Goal: Use online tool/utility

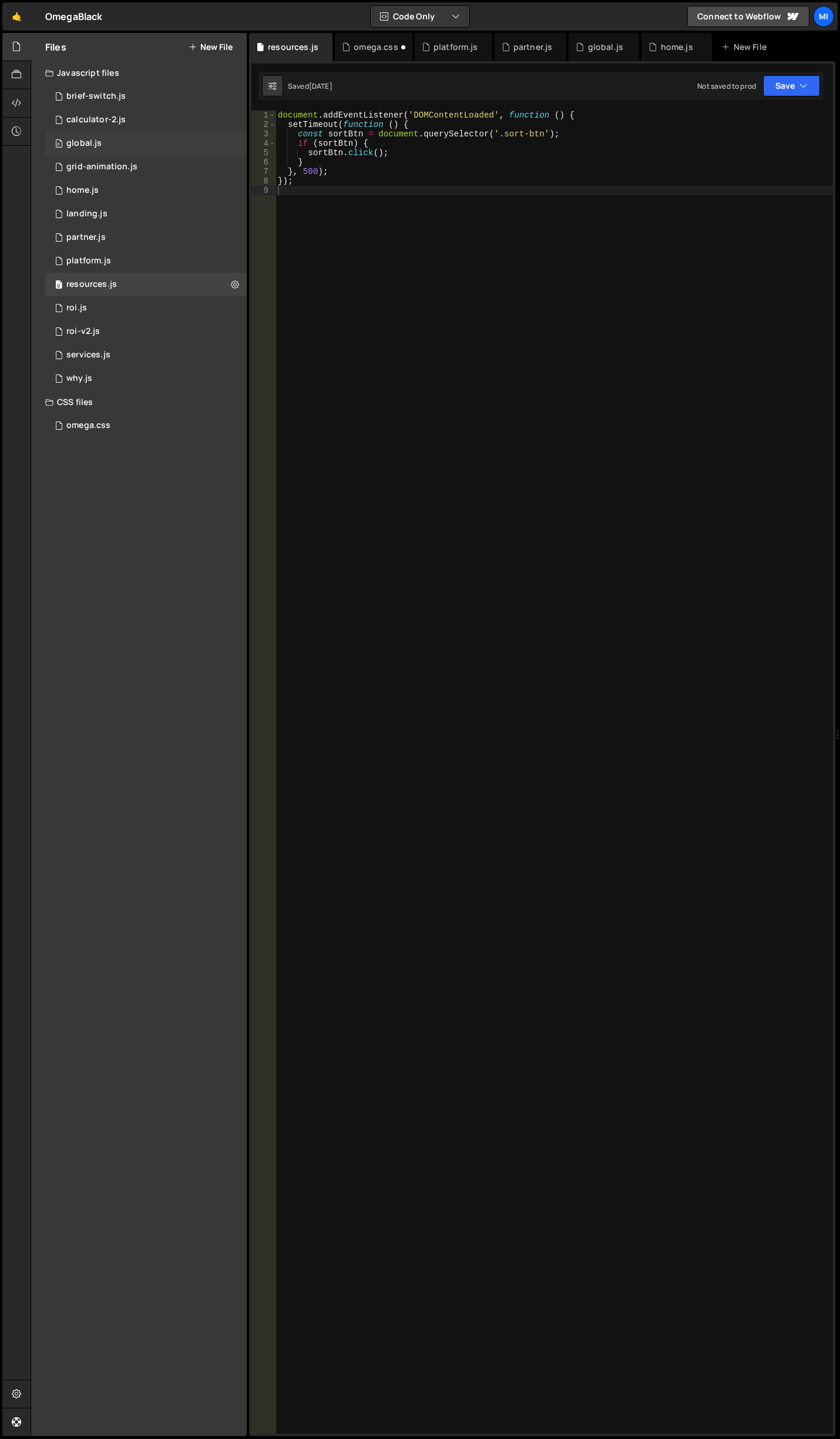
click at [100, 149] on div "0 global.js 0" at bounding box center [146, 144] width 202 height 24
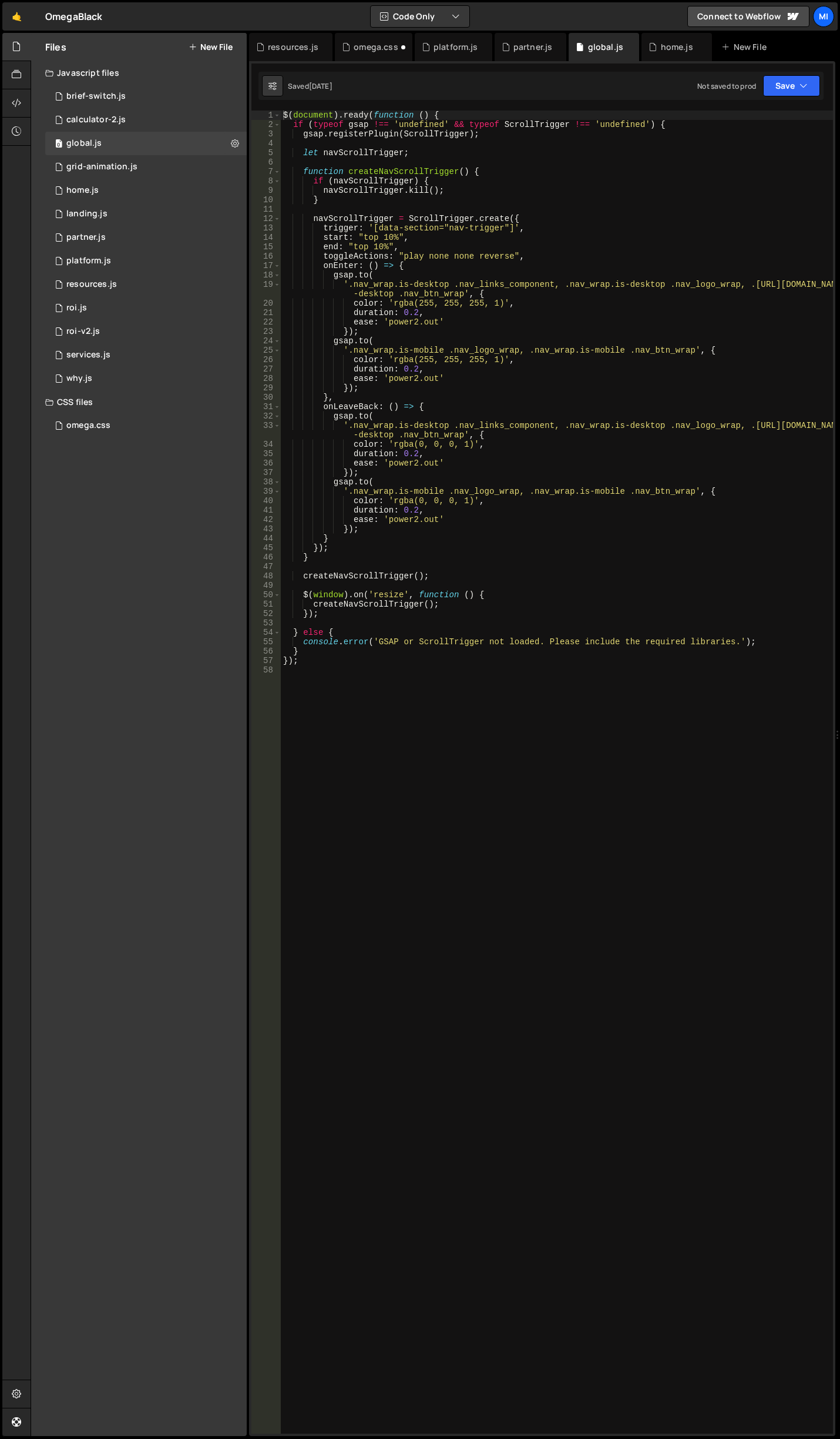
click at [621, 742] on div "$ ( document ) . ready ( function ( ) { if ( typeof gsap !== 'undefined' && typ…" at bounding box center [557, 781] width 552 height 1342
paste textarea "});"
type textarea "});"
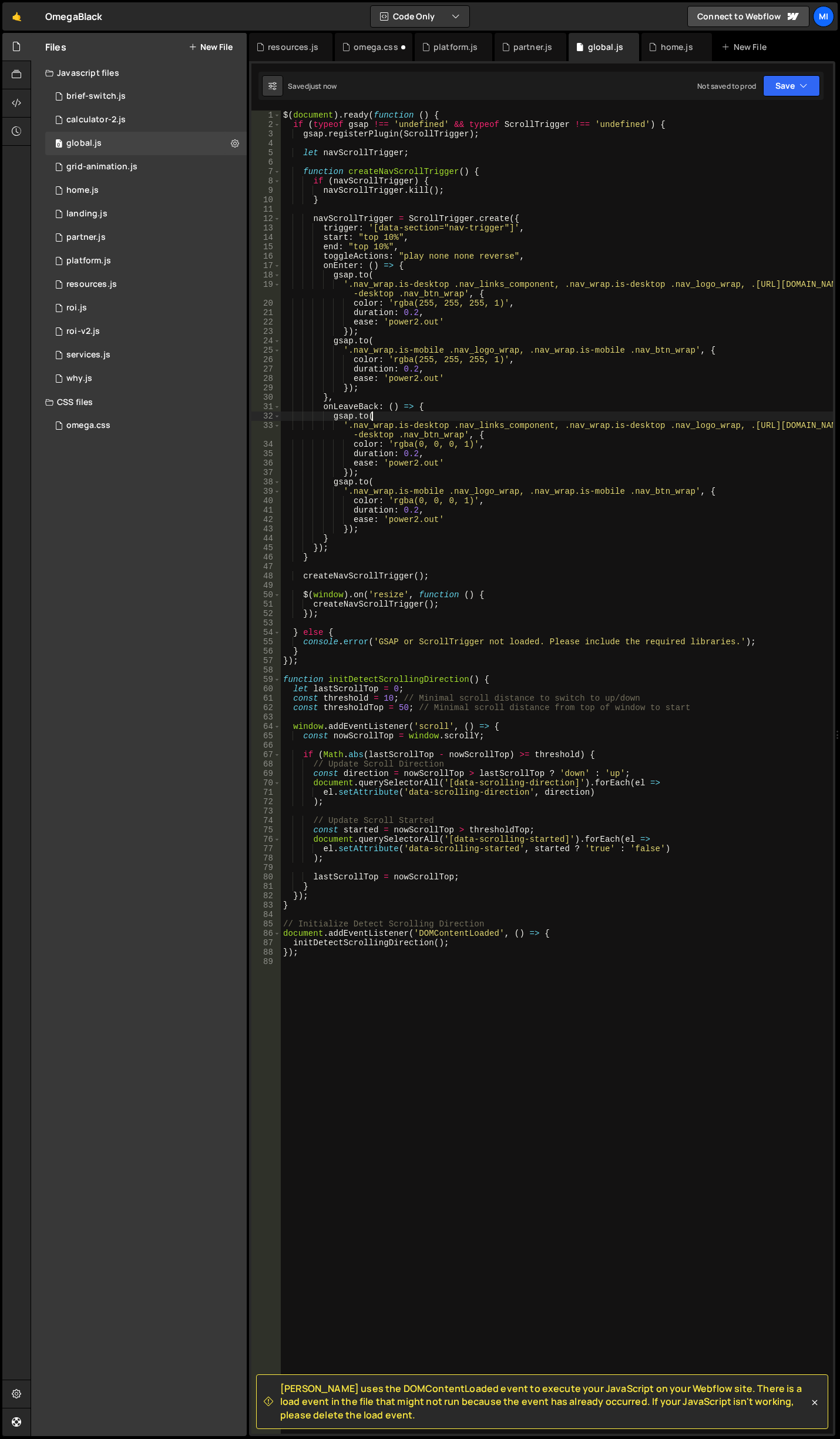
click at [518, 414] on div "$ ( document ) . ready ( function ( ) { if ( typeof gsap !== 'undefined' && typ…" at bounding box center [557, 781] width 552 height 1342
click at [475, 349] on div "$ ( document ) . ready ( function ( ) { if ( typeof gsap !== 'undefined' && typ…" at bounding box center [557, 781] width 552 height 1342
drag, startPoint x: 347, startPoint y: 350, endPoint x: 687, endPoint y: 351, distance: 340.0
click at [687, 351] on div "$ ( document ) . ready ( function ( ) { if ( typeof gsap !== 'undefined' && typ…" at bounding box center [557, 781] width 552 height 1342
click at [355, 426] on div "$ ( document ) . ready ( function ( ) { if ( typeof gsap !== 'undefined' && typ…" at bounding box center [557, 781] width 552 height 1342
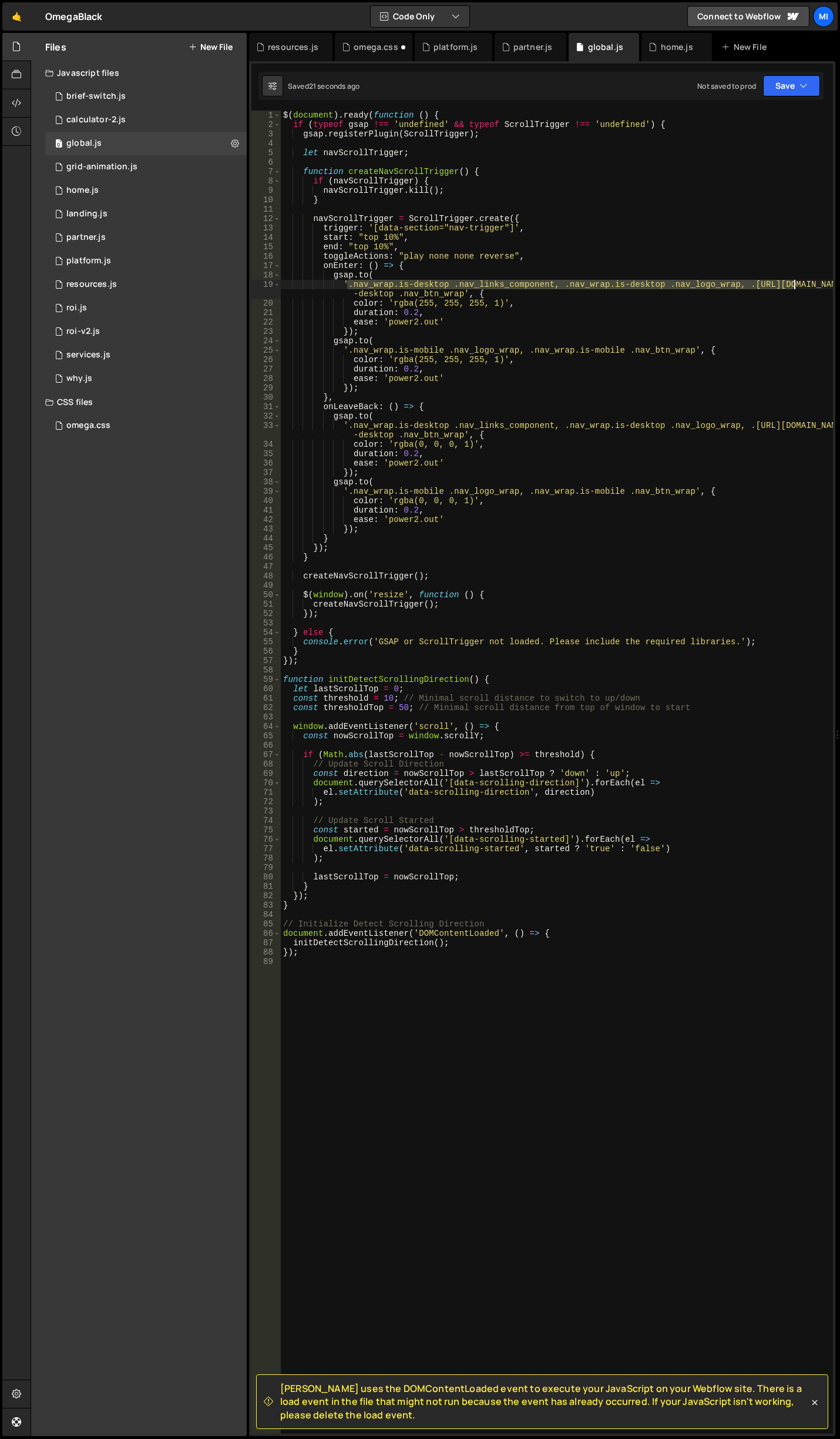
drag, startPoint x: 349, startPoint y: 283, endPoint x: 796, endPoint y: 280, distance: 447.0
click at [796, 280] on div "$ ( document ) . ready ( function ( ) { if ( typeof gsap !== 'undefined' && typ…" at bounding box center [557, 781] width 552 height 1342
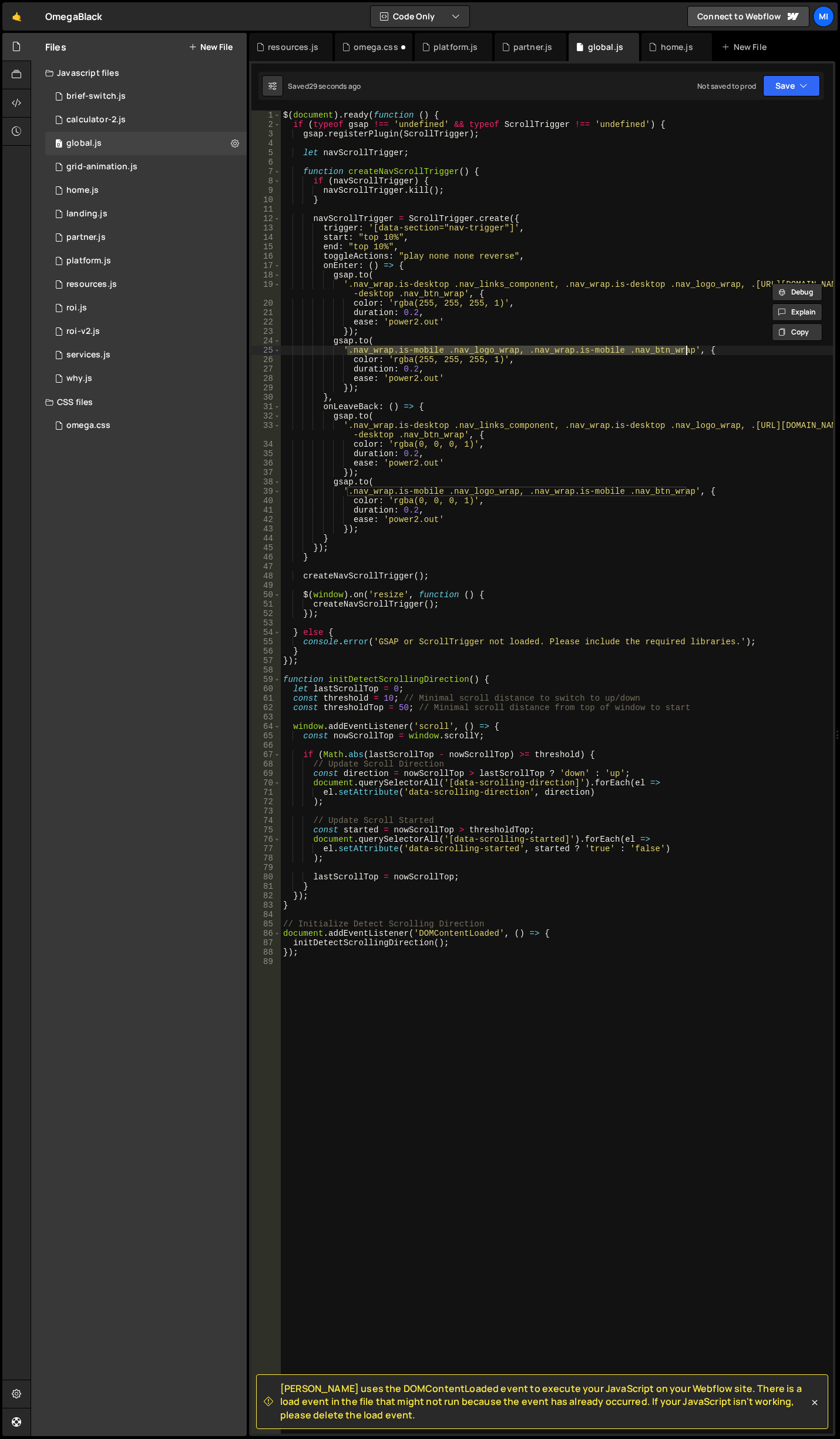
drag, startPoint x: 349, startPoint y: 350, endPoint x: 686, endPoint y: 347, distance: 337.0
click at [686, 347] on div "$ ( document ) . ready ( function ( ) { if ( typeof gsap !== 'undefined' && typ…" at bounding box center [557, 781] width 552 height 1342
type textarea "'.nav_wrap.is-mobile .nav_logo_wrap, .nav_wrap.is-mobile .nav_btn_wrap', {"
click at [422, 996] on div "$ ( document ) . ready ( function ( ) { if ( typeof gsap !== 'undefined' && typ…" at bounding box center [557, 781] width 552 height 1342
type textarea "["
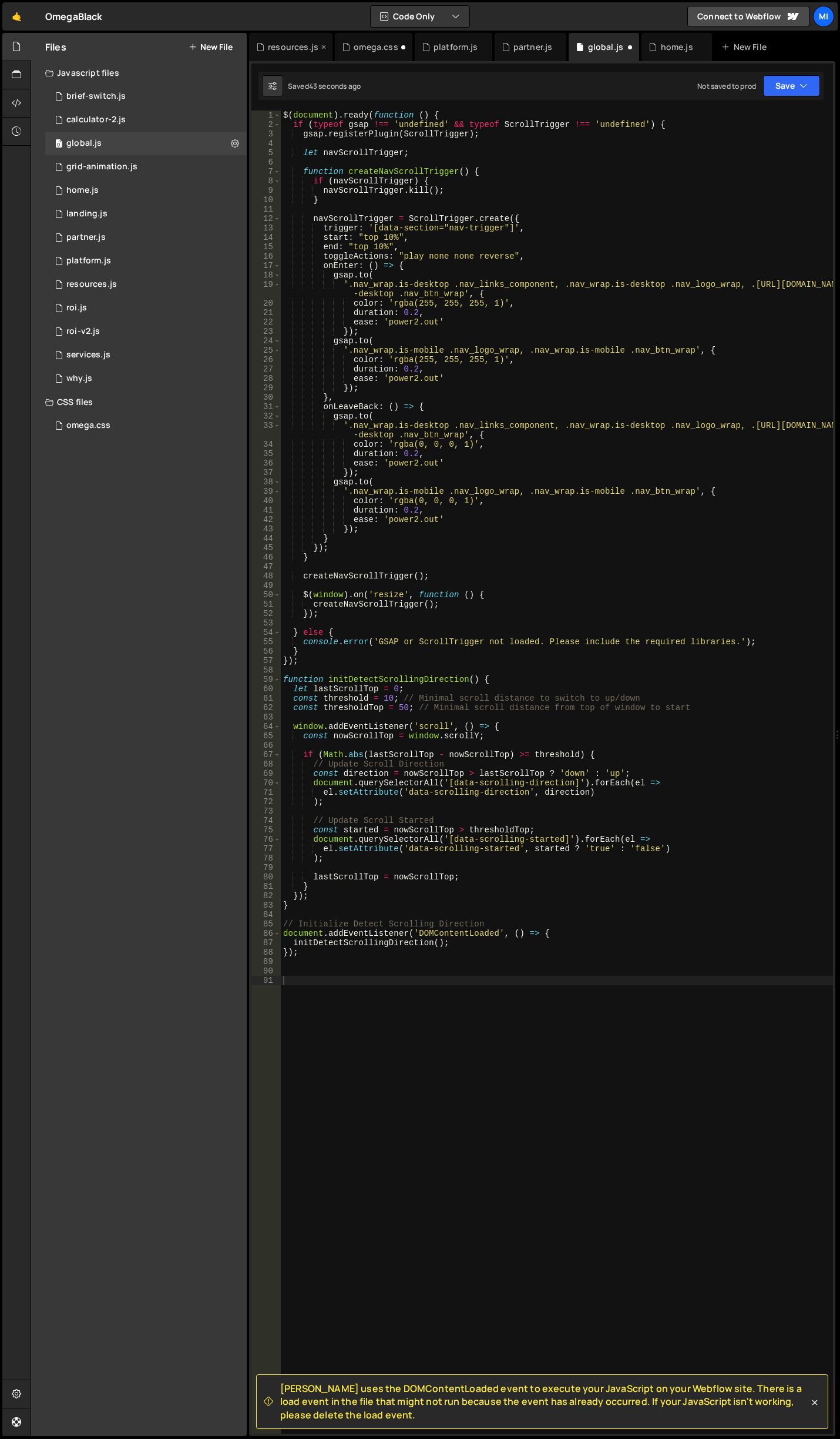
click at [320, 41] on div "resources.js" at bounding box center [290, 46] width 84 height 28
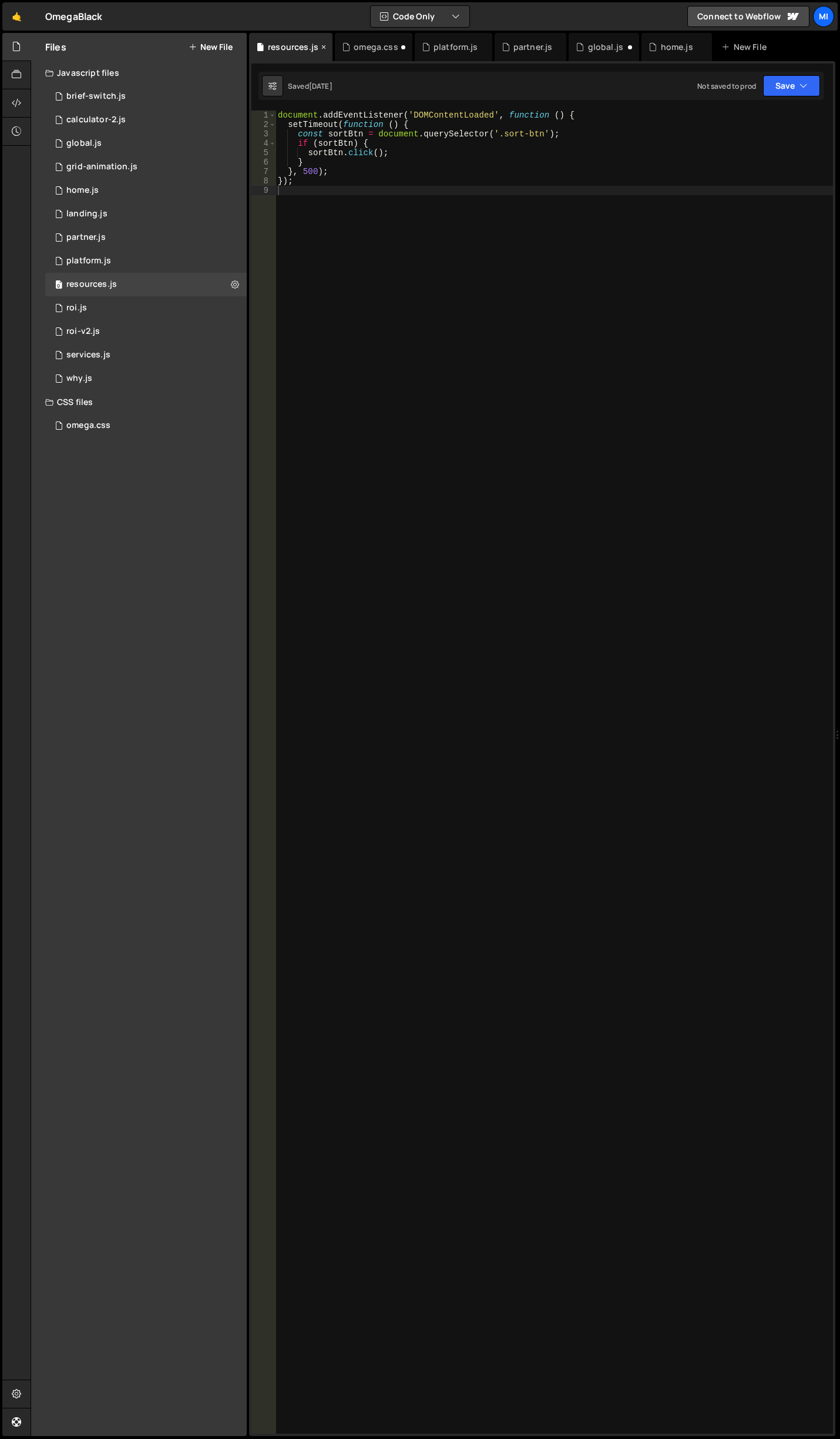
click at [320, 52] on icon at bounding box center [324, 47] width 8 height 12
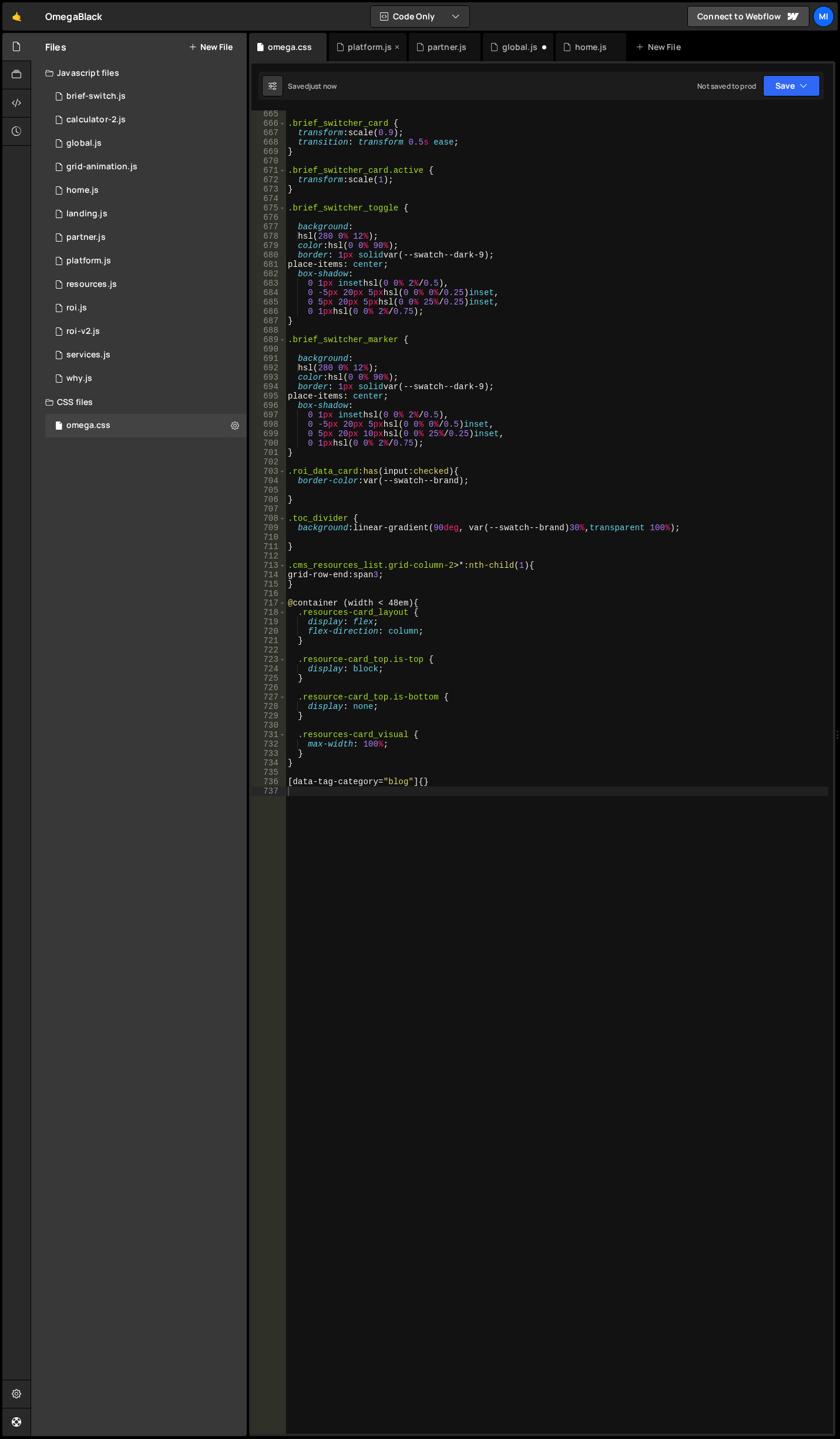
drag, startPoint x: 369, startPoint y: 46, endPoint x: 393, endPoint y: 46, distance: 24.0
click at [371, 46] on div "platform.js" at bounding box center [370, 47] width 45 height 12
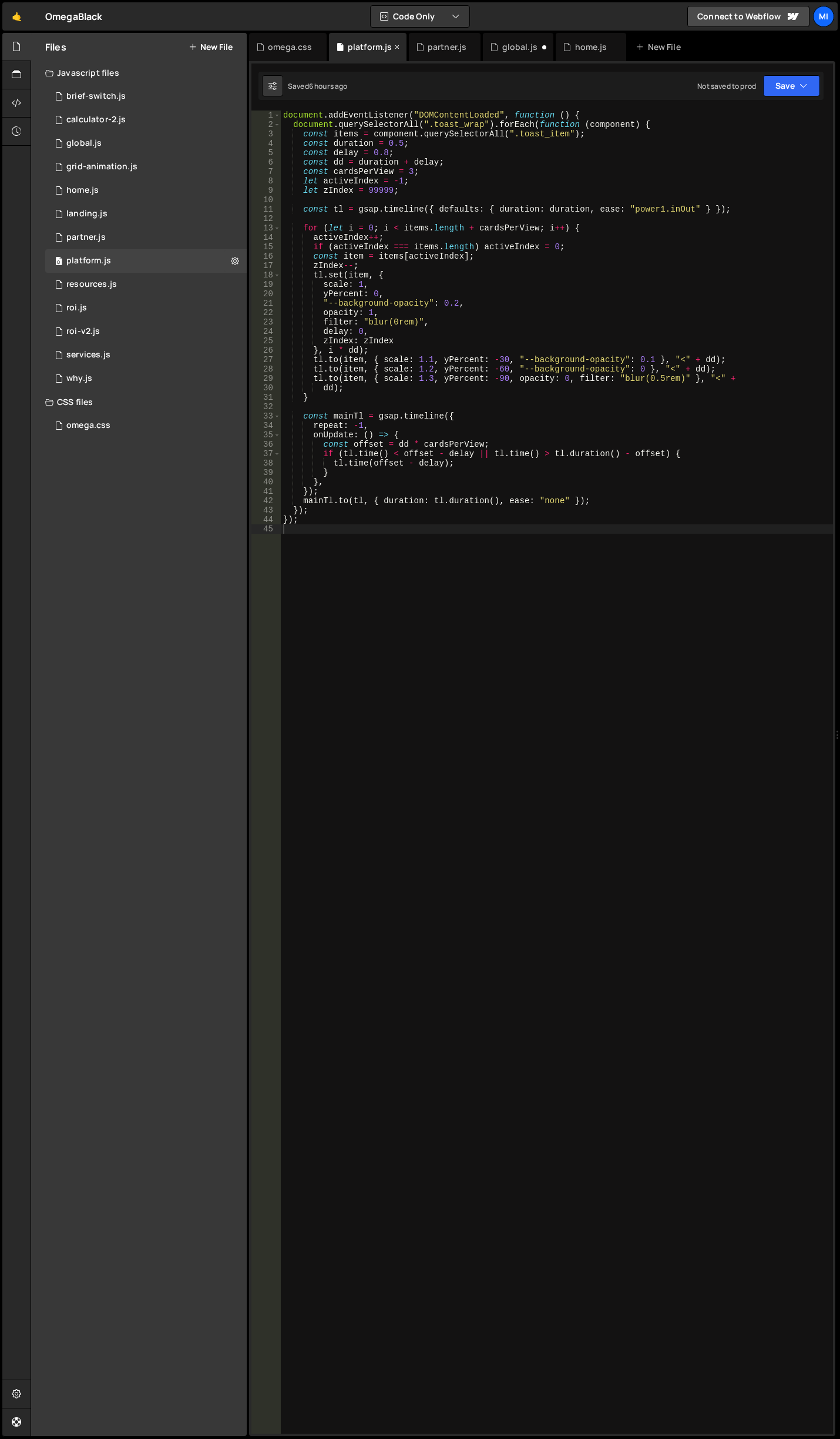
click at [397, 47] on icon at bounding box center [398, 47] width 8 height 12
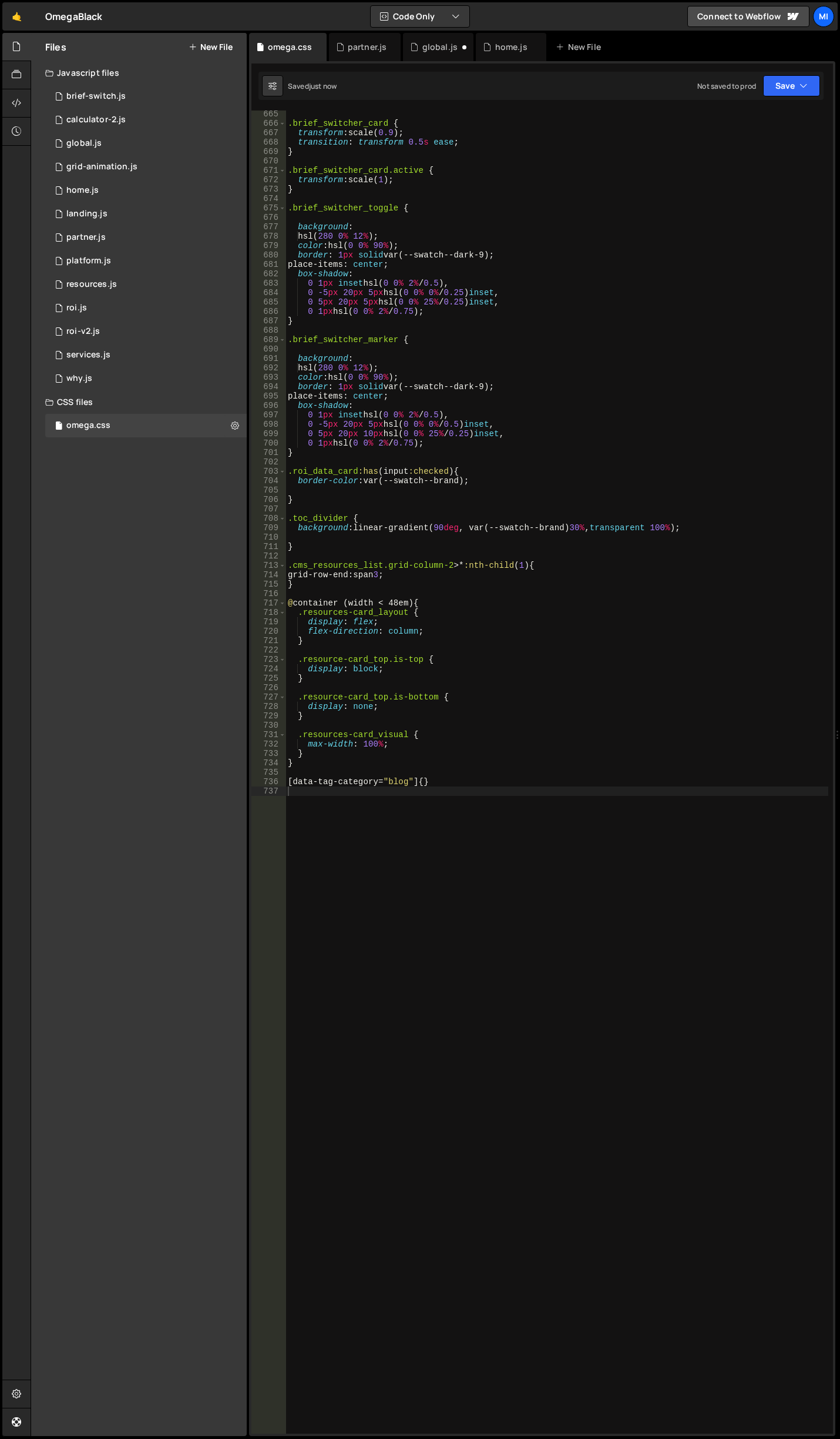
click at [397, 47] on div "partner.js" at bounding box center [366, 46] width 73 height 28
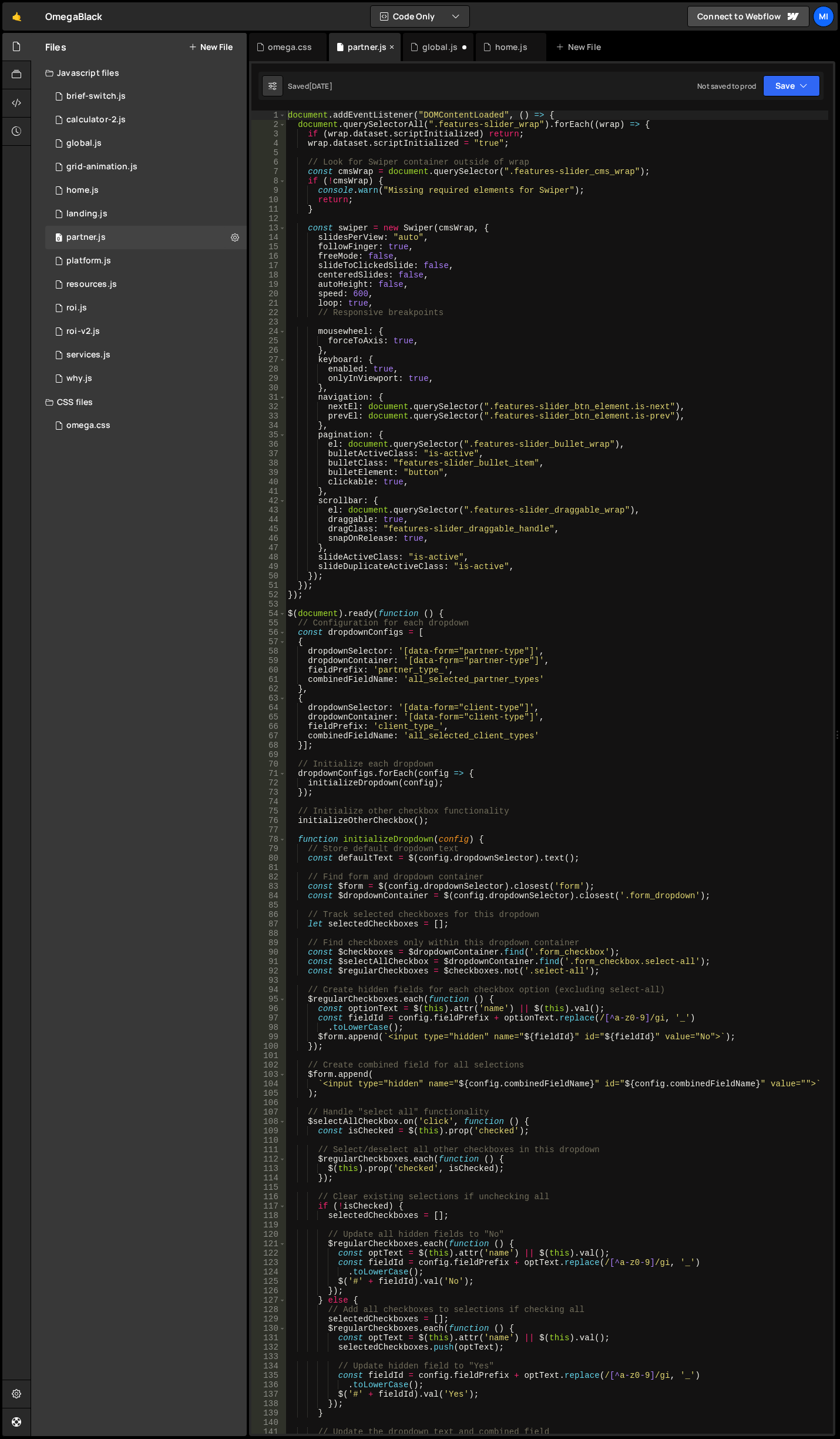
click at [394, 46] on icon at bounding box center [392, 47] width 8 height 12
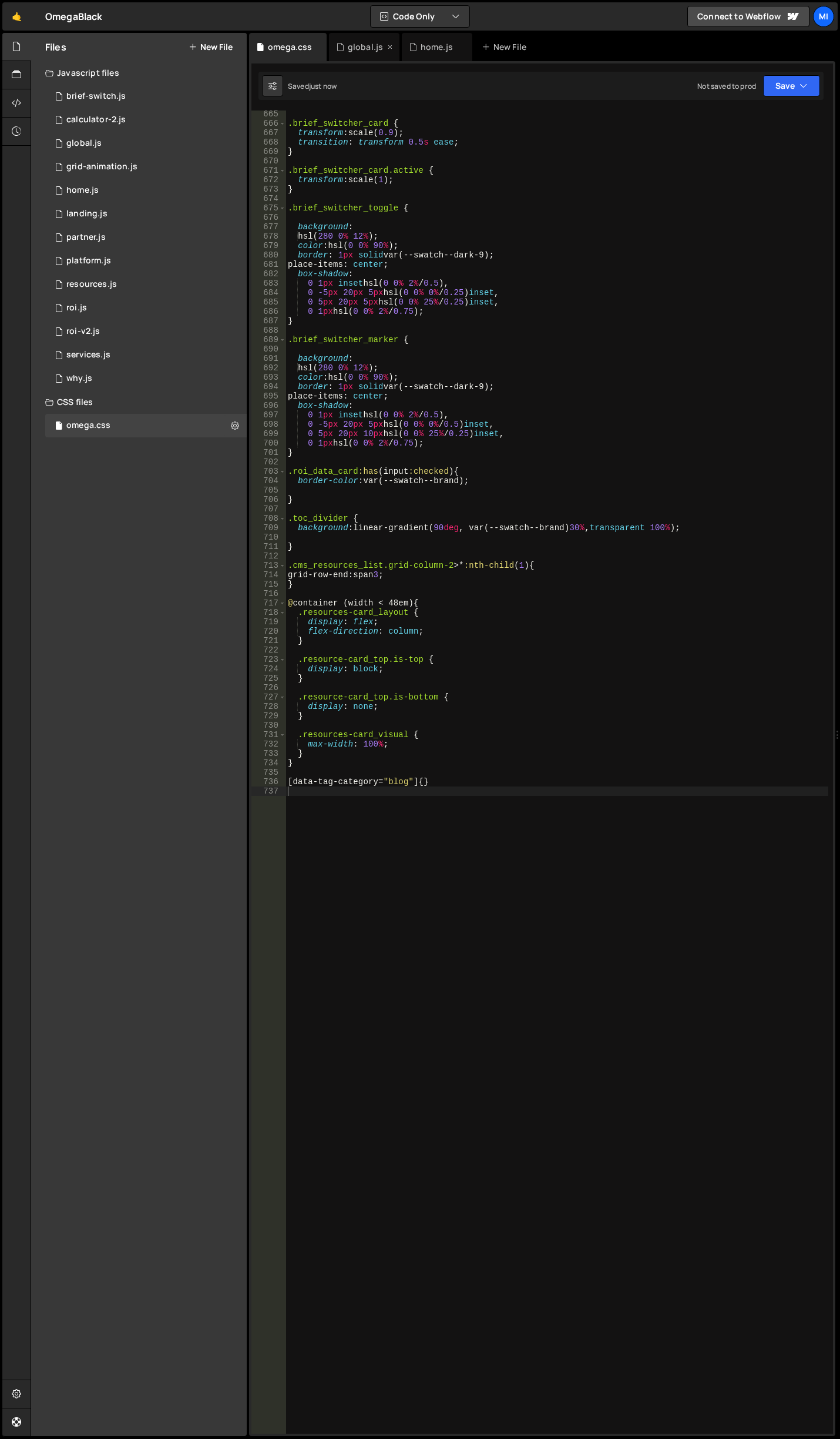
click at [379, 47] on div "global.js" at bounding box center [366, 47] width 35 height 12
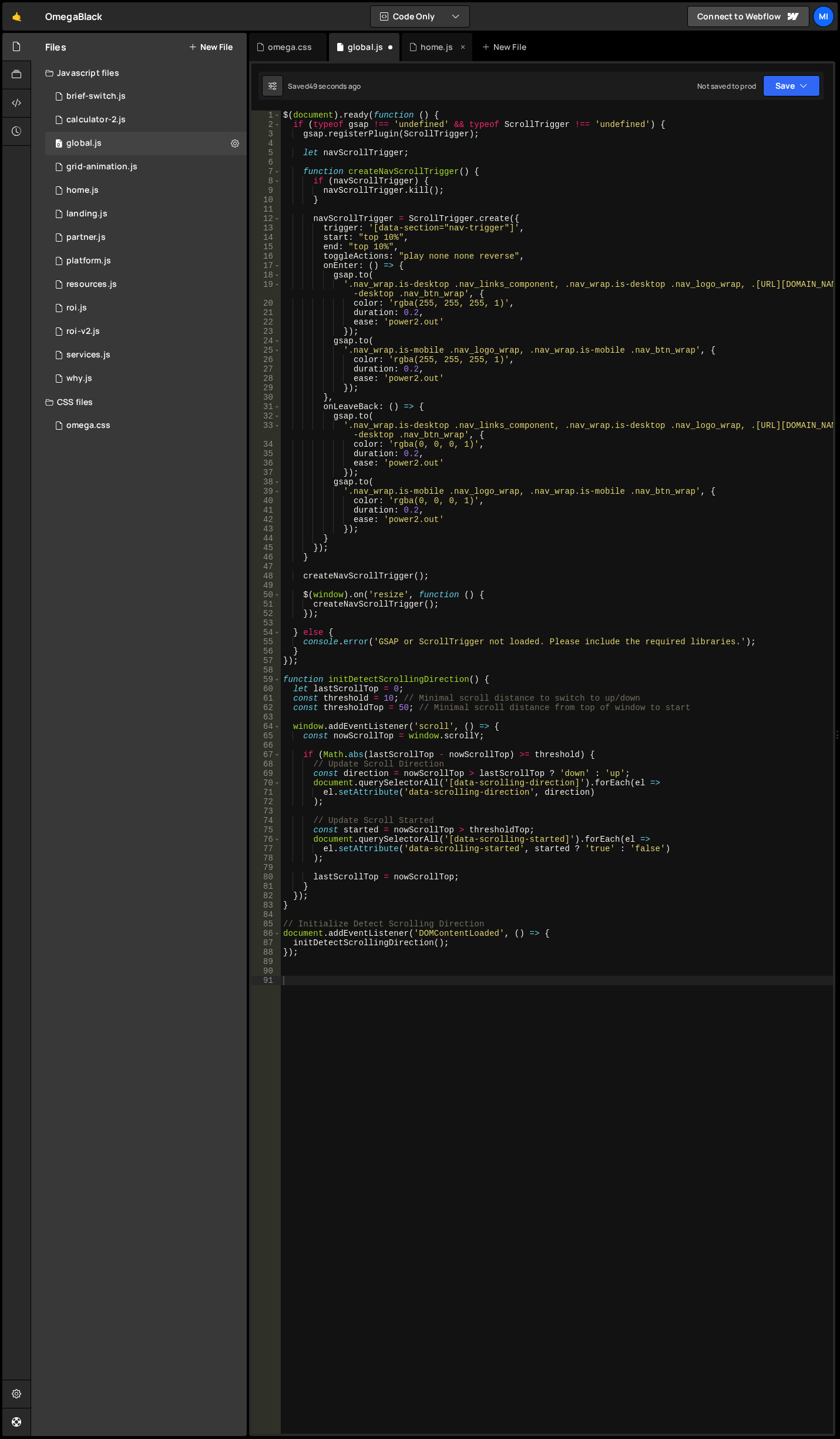
click at [461, 48] on icon at bounding box center [463, 47] width 8 height 12
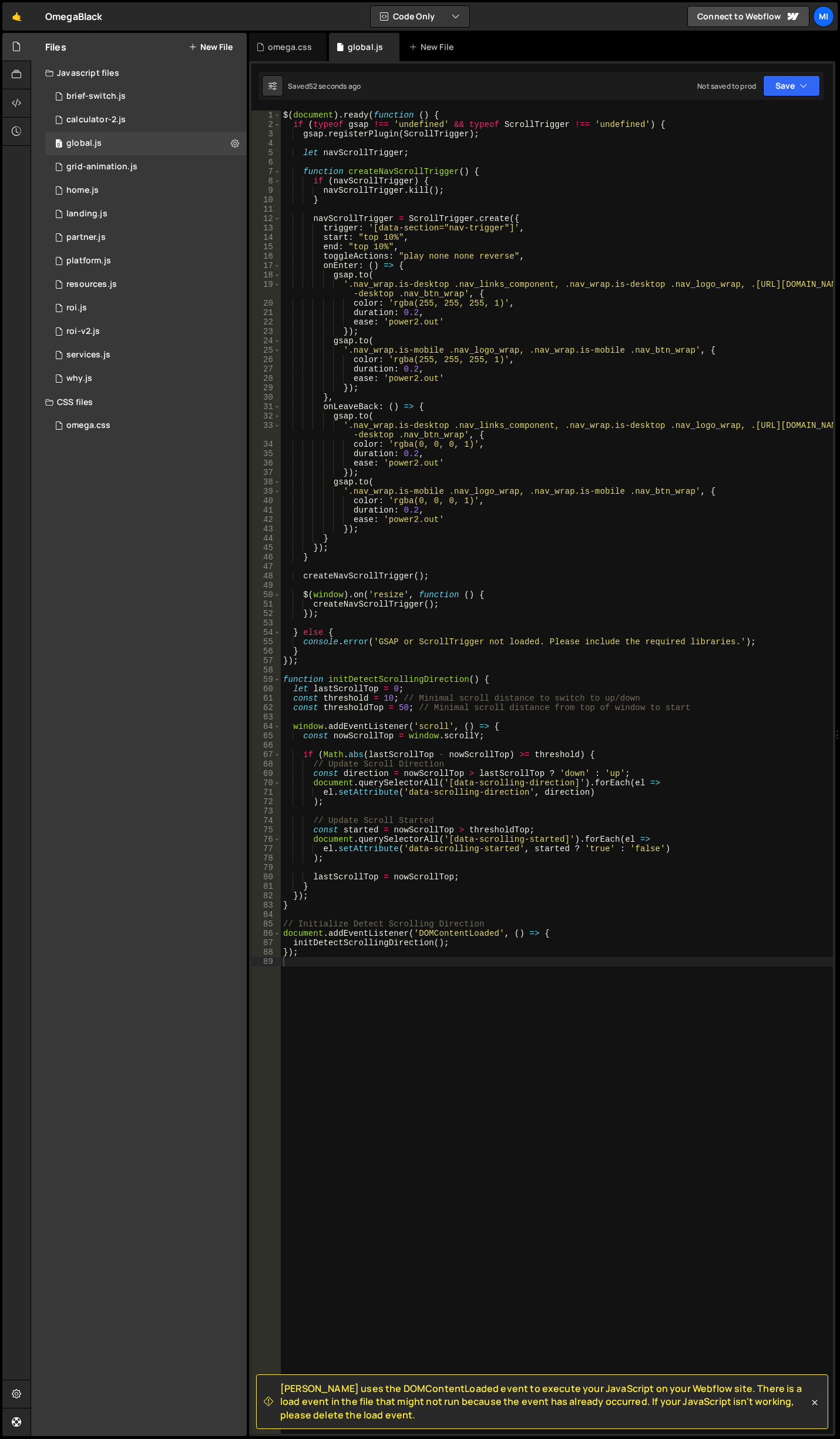
type textarea "'.nav_wrap.is-desktop .nav_links_component, .nav_wrap.is-desktop .nav_logo_wrap…"
click at [445, 426] on div "$ ( document ) . ready ( function ( ) { if ( typeof gsap !== 'undefined' && typ…" at bounding box center [557, 781] width 552 height 1342
drag, startPoint x: 399, startPoint y: 1002, endPoint x: 34, endPoint y: 723, distance: 459.4
click at [398, 1001] on div "$ ( document ) . ready ( function ( ) { if ( typeof gsap !== 'undefined' && typ…" at bounding box center [557, 781] width 552 height 1342
click at [335, 1036] on div "$ ( document ) . ready ( function ( ) { if ( typeof gsap !== 'undefined' && typ…" at bounding box center [557, 781] width 552 height 1342
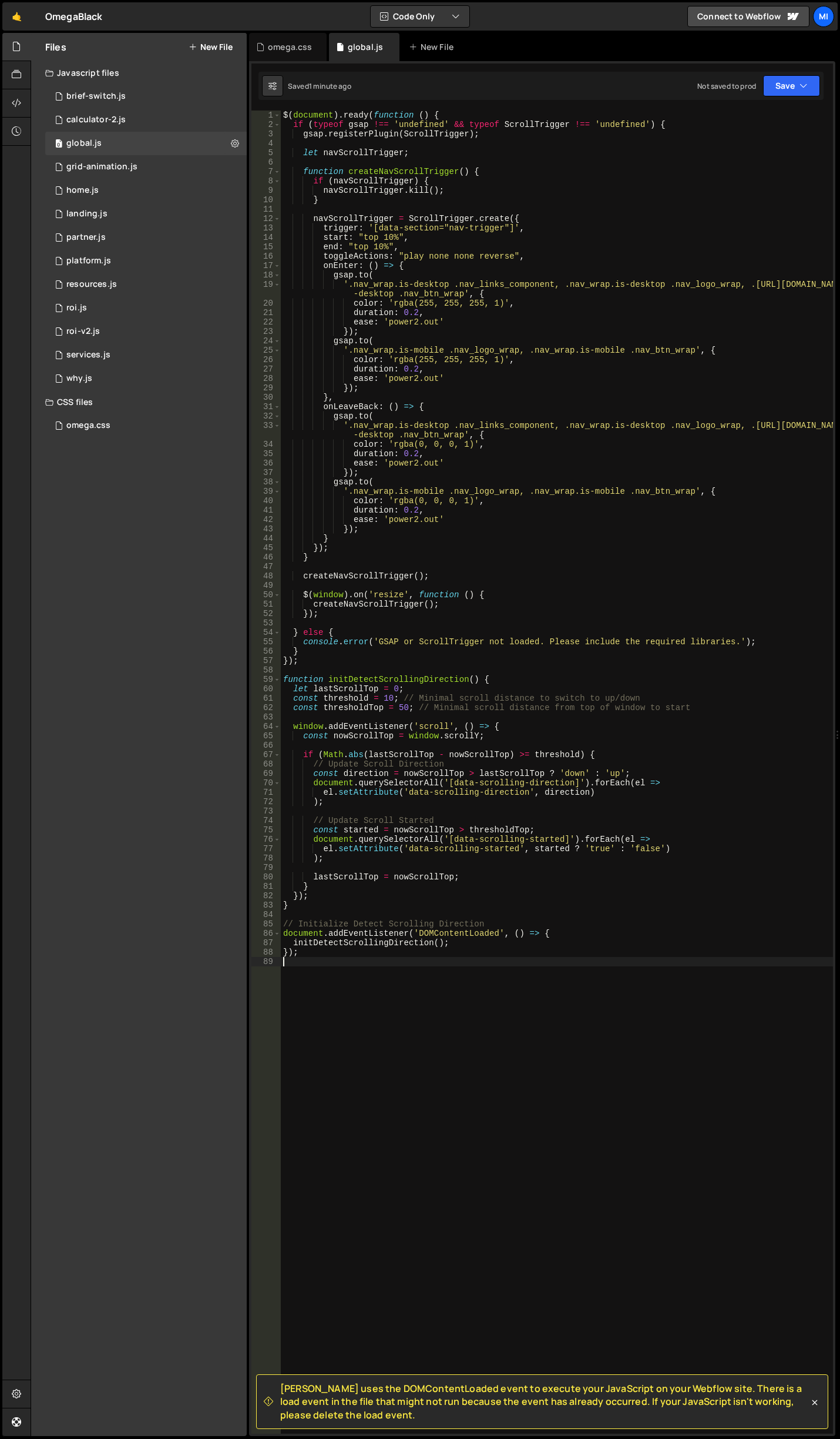
click at [337, 1029] on div "$ ( document ) . ready ( function ( ) { if ( typeof gsap !== 'undefined' && typ…" at bounding box center [557, 781] width 552 height 1342
click at [290, 46] on div "omega.css" at bounding box center [290, 47] width 44 height 12
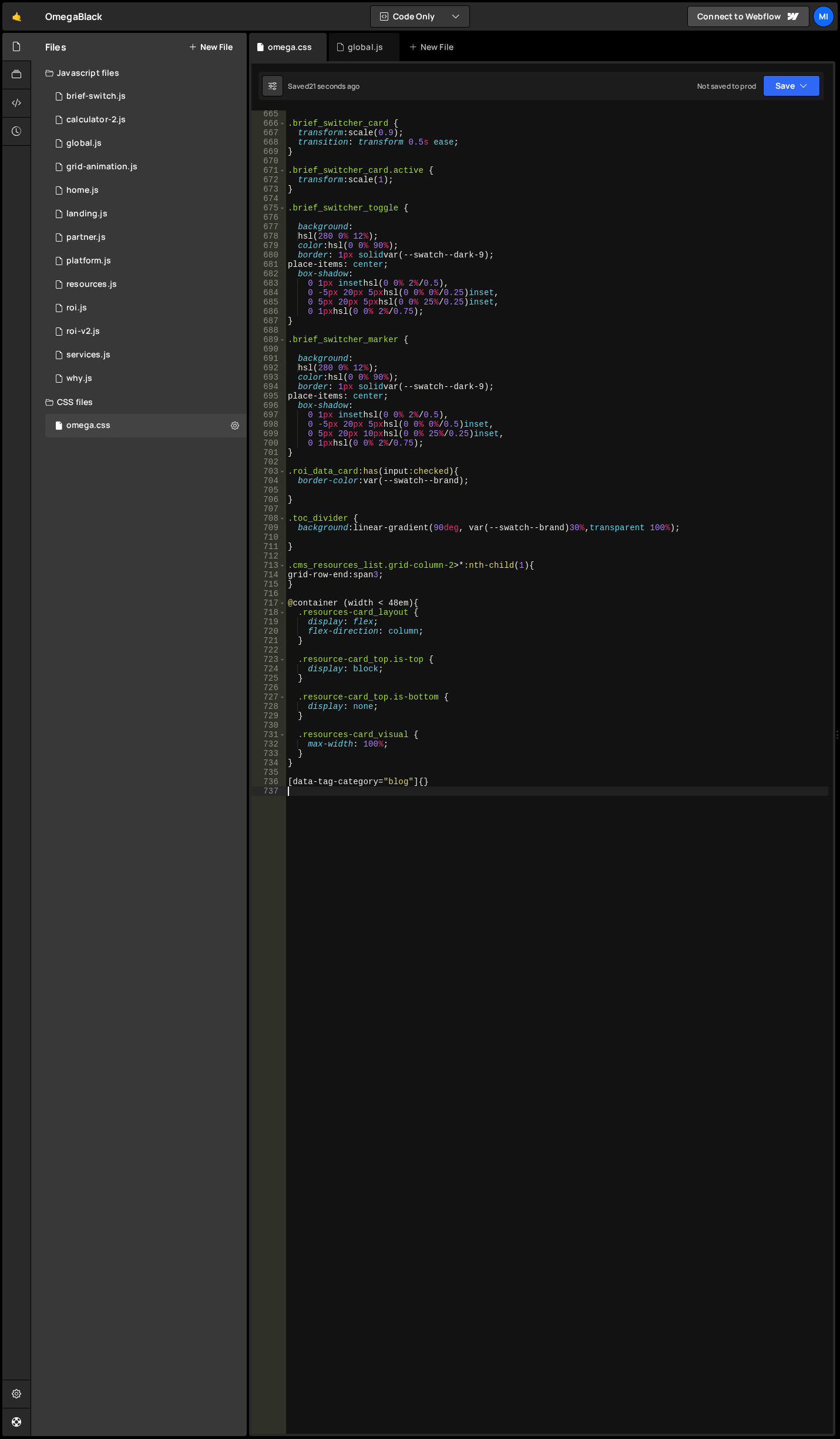
click at [415, 969] on div ".brief_switcher_card { transform : scale( 0.9 ) ; transition : transform 0.5 s …" at bounding box center [556, 779] width 543 height 1342
paste textarea "data-scrolling-direction]"
type textarea "[data-scrolling-direction="down"]"
click at [364, 40] on div "global.js" at bounding box center [365, 46] width 71 height 28
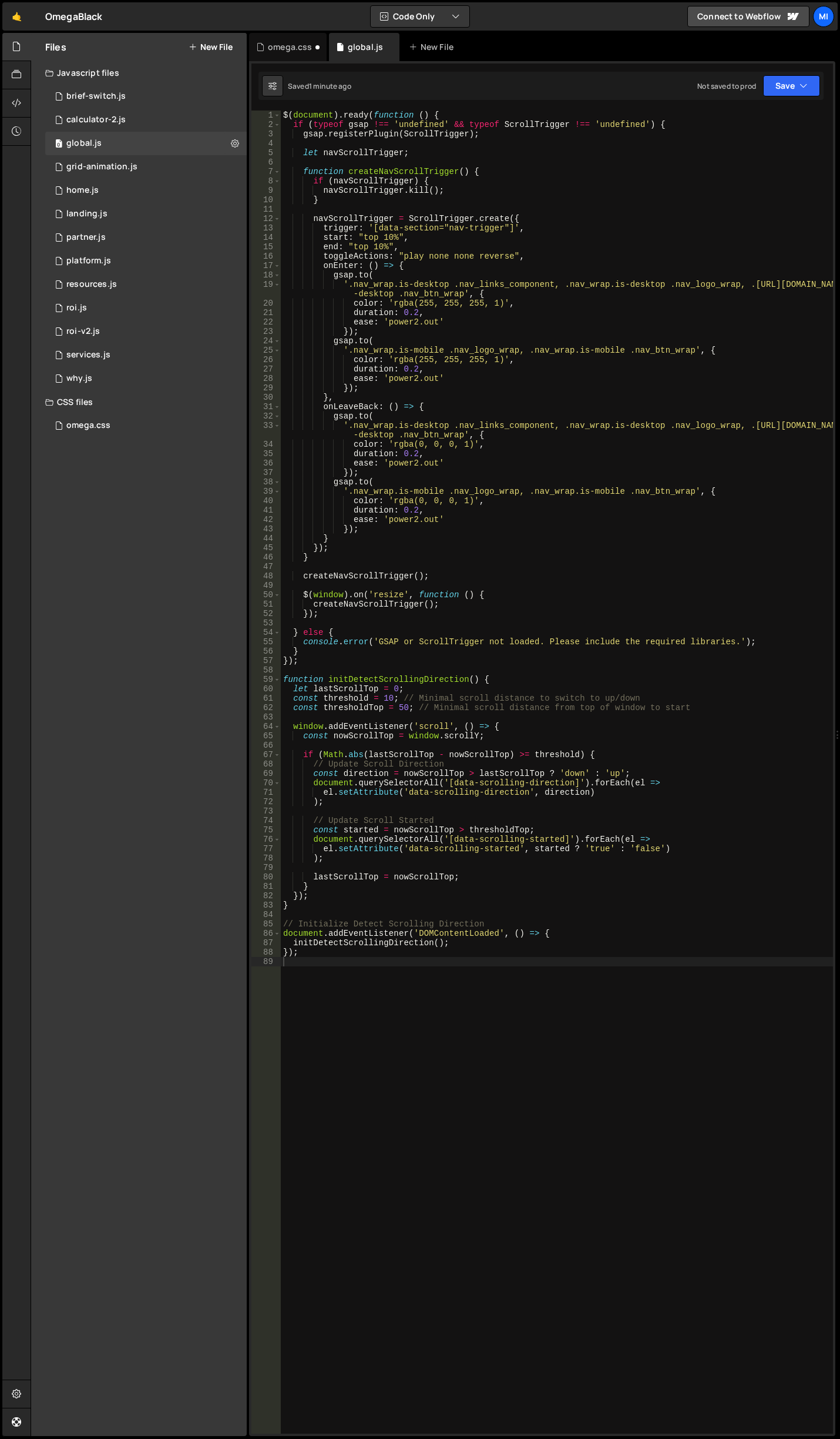
type textarea "'.nav_wrap.is-desktop .nav_links_component, .nav_wrap.is-desktop .nav_logo_wrap…"
drag, startPoint x: 347, startPoint y: 285, endPoint x: 455, endPoint y: 292, distance: 108.2
click at [455, 292] on div "$ ( document ) . ready ( function ( ) { if ( typeof gsap !== 'undefined' && typ…" at bounding box center [557, 781] width 552 height 1342
drag, startPoint x: 352, startPoint y: 426, endPoint x: 458, endPoint y: 431, distance: 106.1
click at [458, 431] on div "$ ( document ) . ready ( function ( ) { if ( typeof gsap !== 'undefined' && typ…" at bounding box center [557, 781] width 552 height 1342
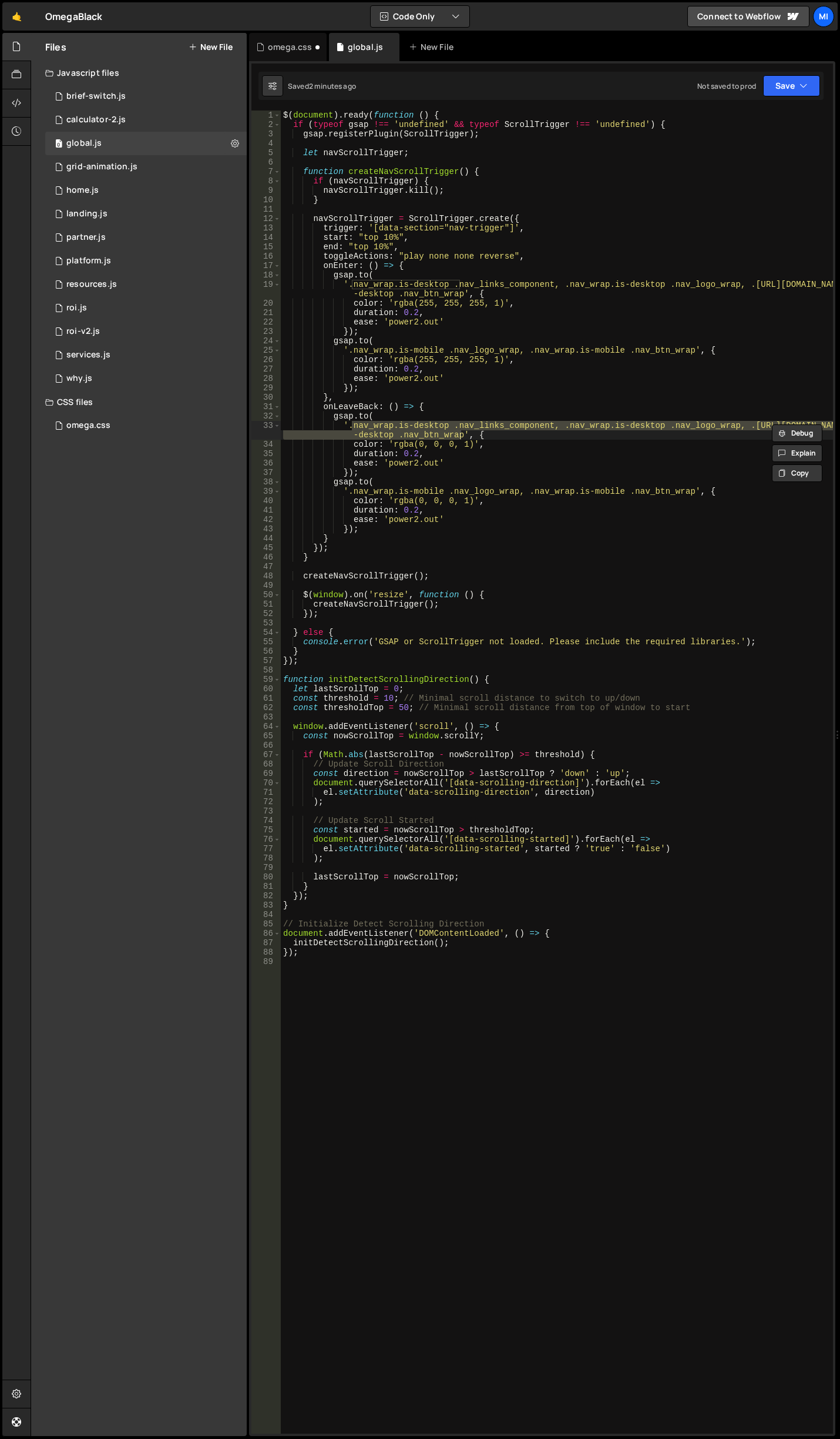
click at [511, 975] on div "$ ( document ) . ready ( function ( ) { if ( typeof gsap !== 'undefined' && typ…" at bounding box center [557, 781] width 552 height 1342
click at [272, 46] on div "omega.css" at bounding box center [290, 47] width 44 height 12
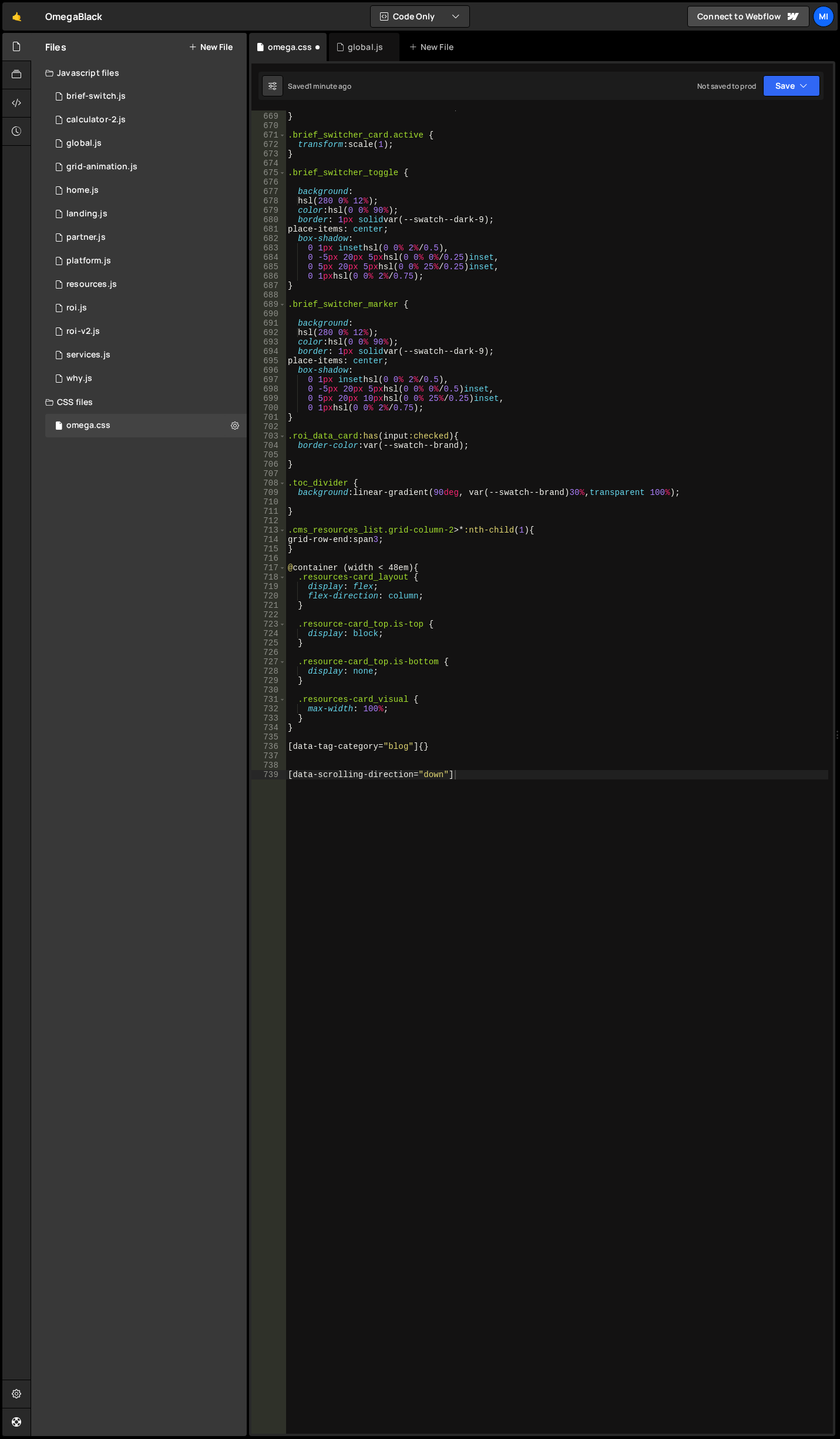
scroll to position [6365, 0]
click at [539, 772] on div "transition : transform 0.5 s ease ; } .brief_switcher_card.active { transform :…" at bounding box center [556, 773] width 543 height 1342
paste textarea "nav_links_link"
type textarea "[data-scrolling-direction="down"] .nav_links_link {}"
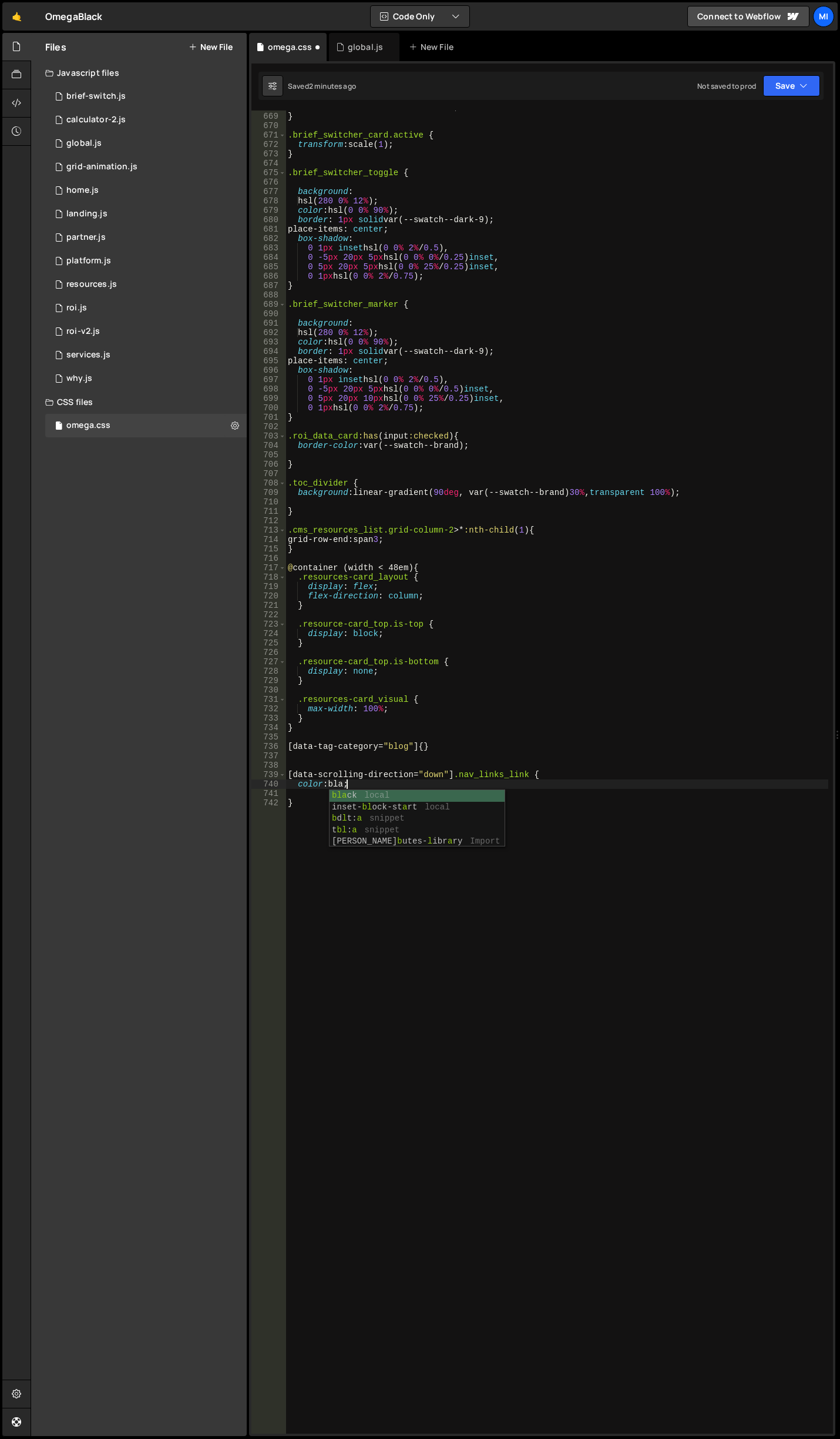
type textarea "color: black"
click at [451, 787] on div "transition : transform 0.5 s ease ; } .brief_switcher_card.active { transform :…" at bounding box center [556, 773] width 543 height 1342
drag, startPoint x: 329, startPoint y: 775, endPoint x: 356, endPoint y: 774, distance: 27.0
click at [356, 774] on div "transition : transform 0.5 s ease ; } .brief_switcher_card.active { transform :…" at bounding box center [556, 773] width 543 height 1342
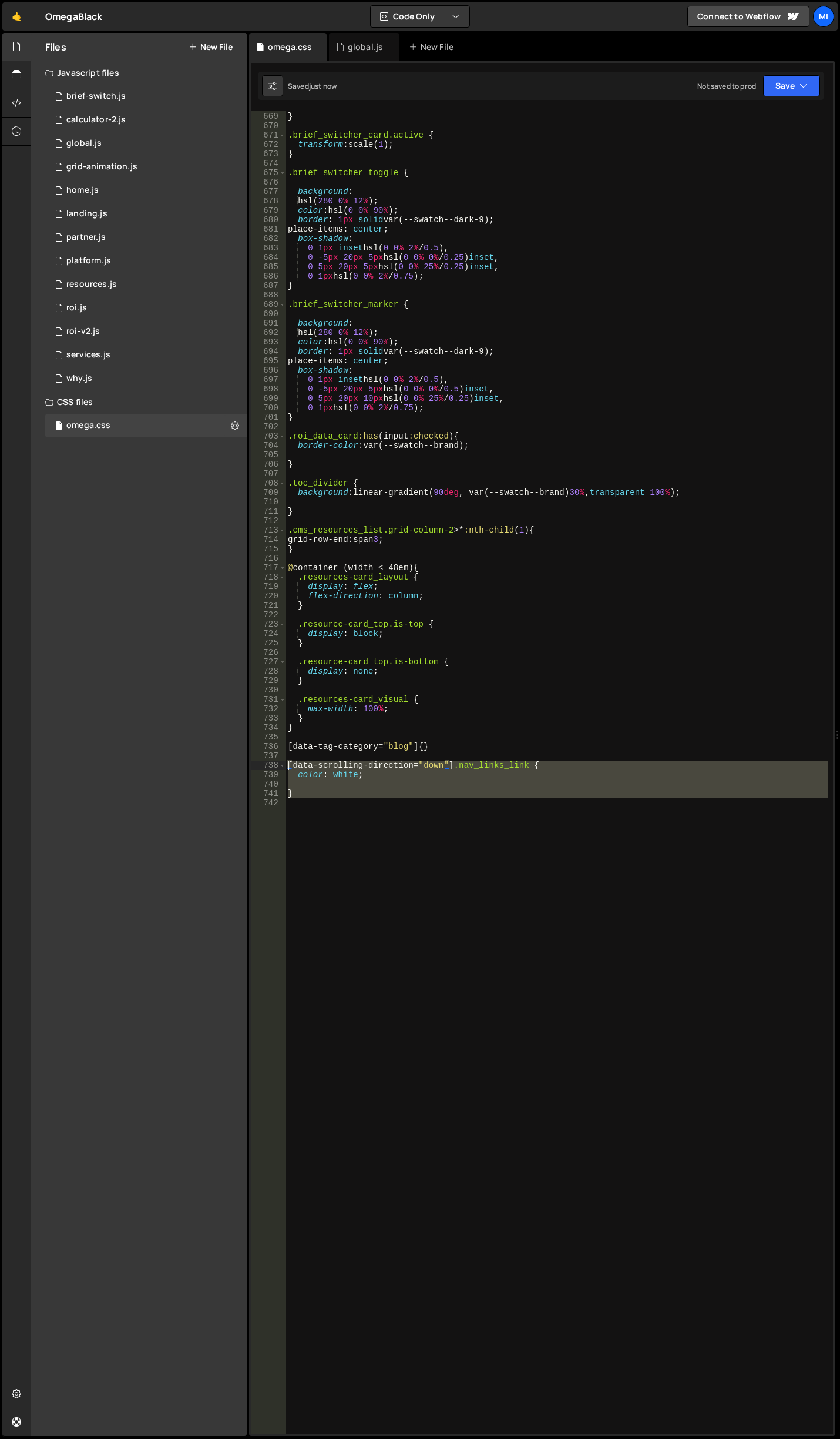
drag, startPoint x: 321, startPoint y: 828, endPoint x: 265, endPoint y: 763, distance: 85.8
click at [265, 763] on div "color: white; 668 669 670 671 672 673 674 675 676 677 678 679 680 681 682 683 6…" at bounding box center [542, 772] width 582 height 1322
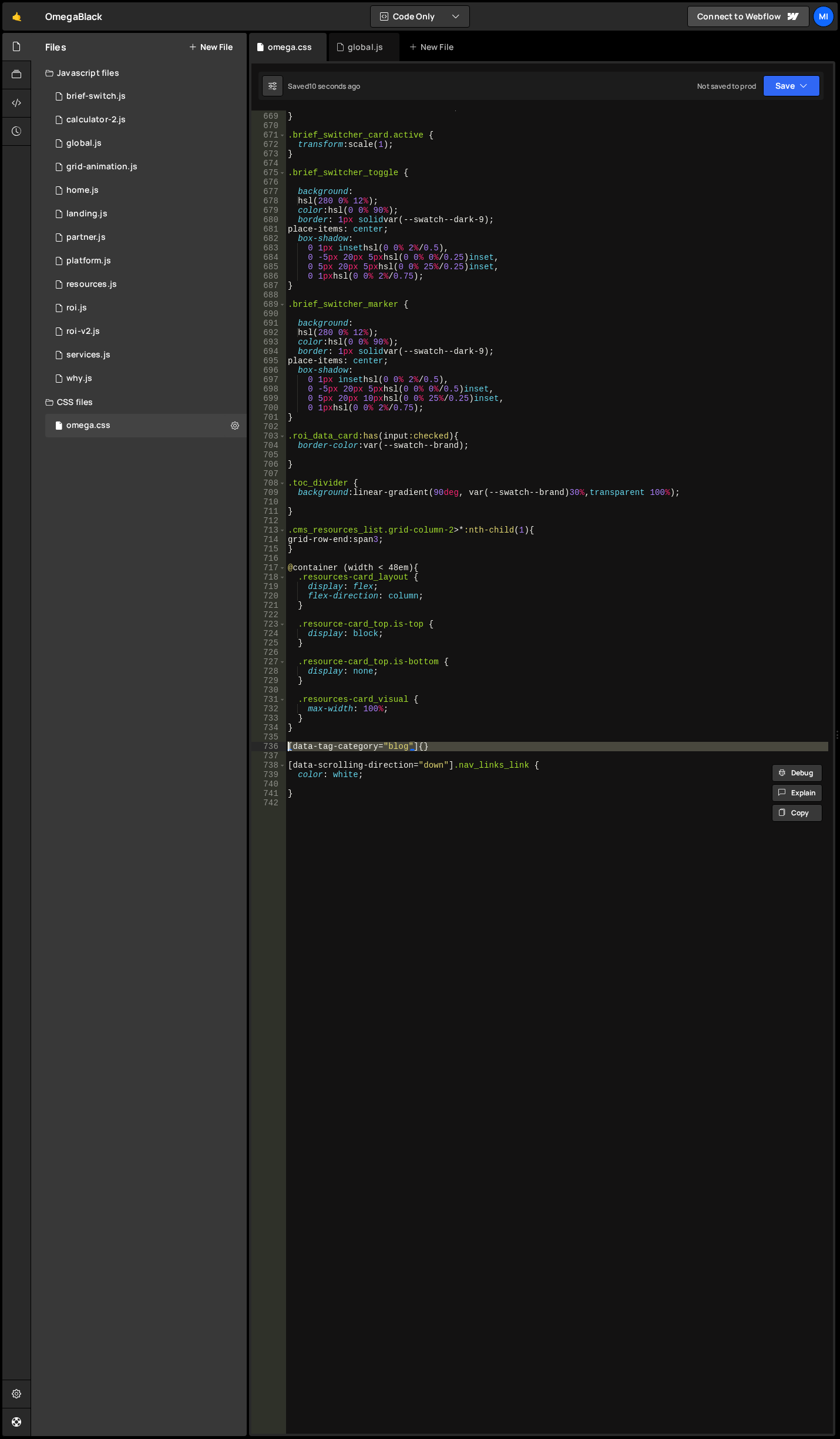
drag, startPoint x: 440, startPoint y: 752, endPoint x: 233, endPoint y: 747, distance: 207.1
click at [233, 747] on div "Files New File Javascript files 0 brief-switch.js 0 0 calculator-2.js 0 0 globa…" at bounding box center [435, 735] width 810 height 1404
type textarea "[data-tag-category="blog"] {}"
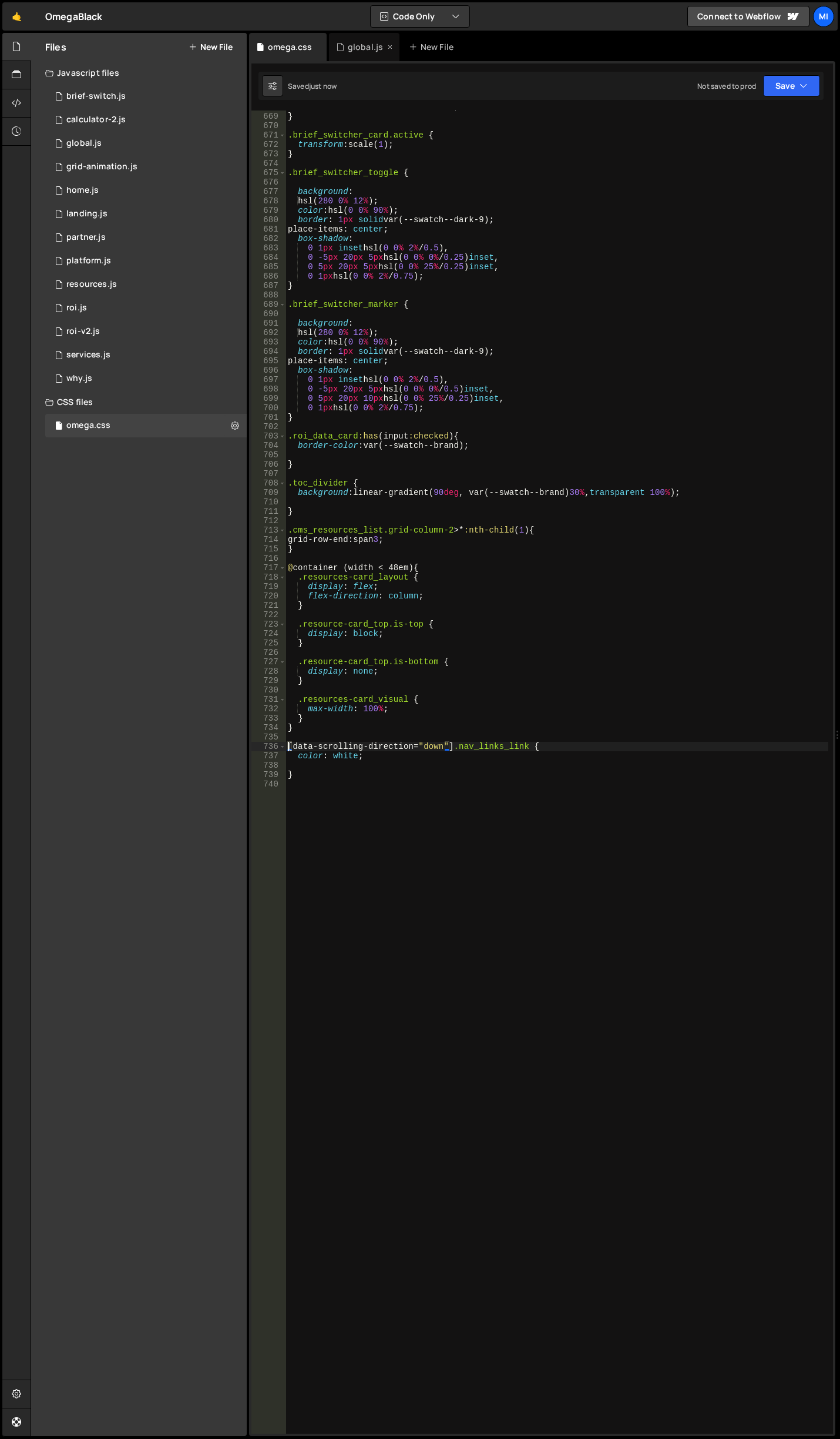
click at [349, 55] on div "global.js" at bounding box center [365, 46] width 71 height 28
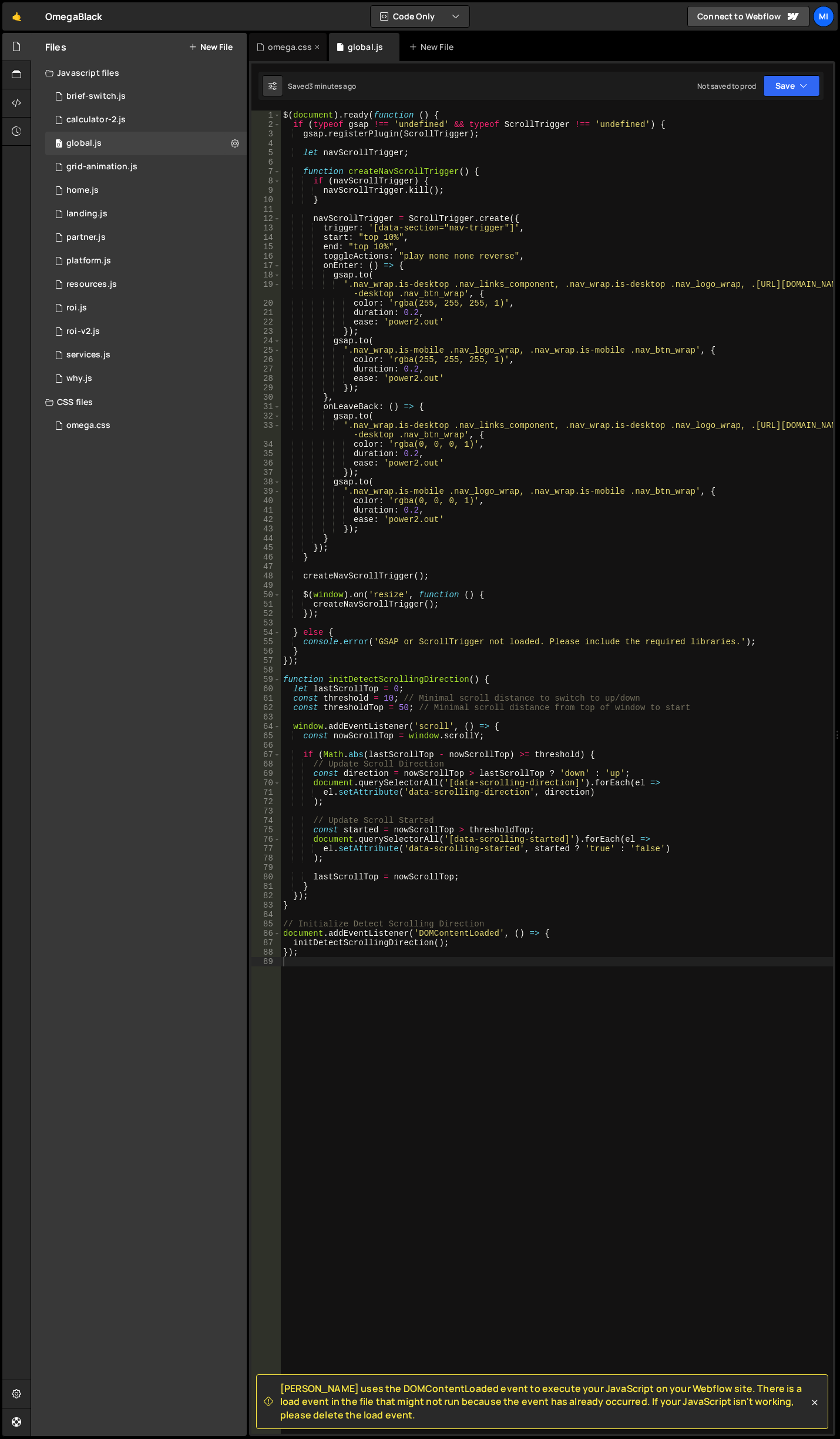
click at [294, 46] on div "omega.css" at bounding box center [290, 47] width 44 height 12
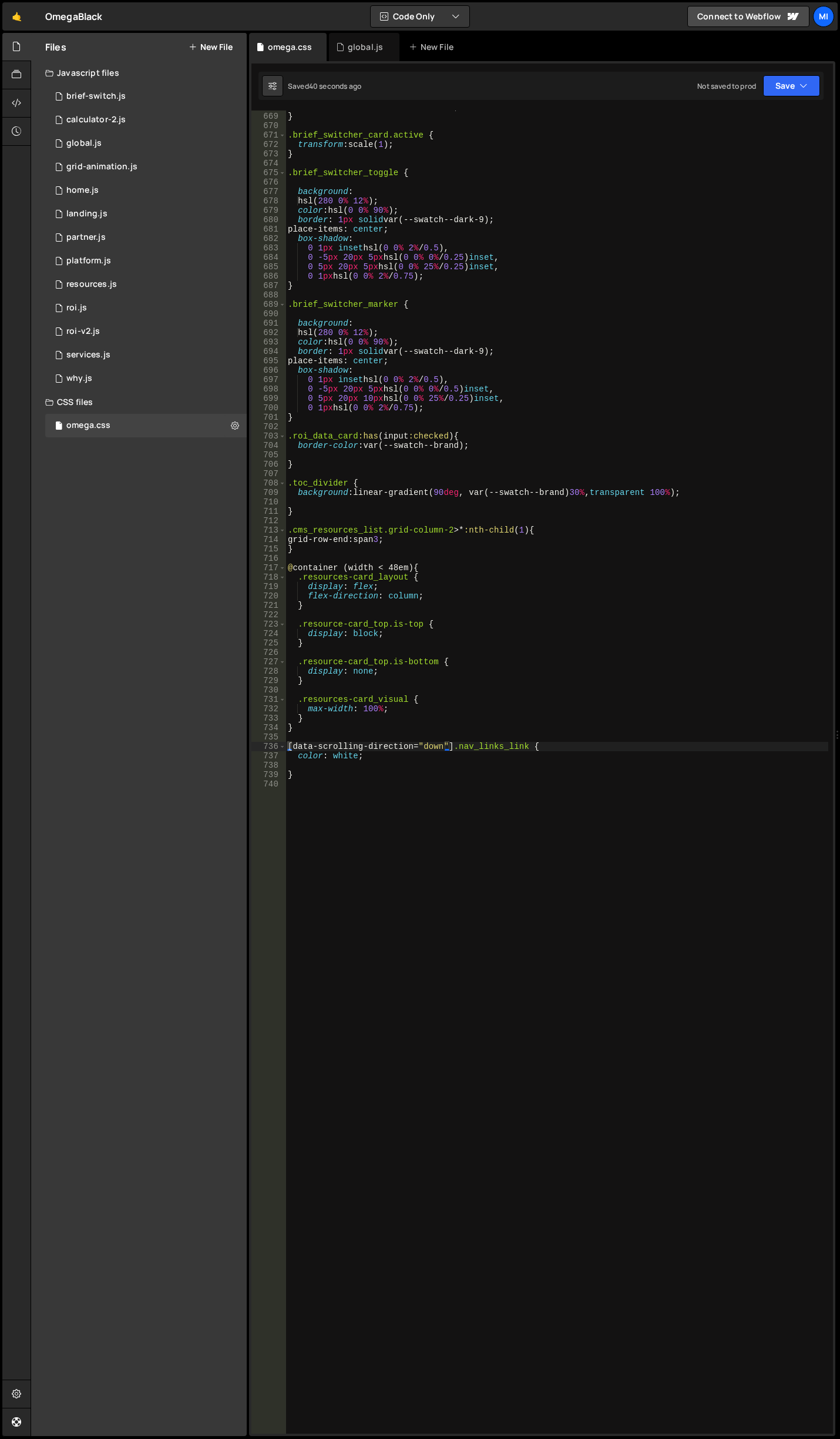
type textarea "}"
click at [513, 514] on div "transition : transform 0.5 s ease ; } .brief_switcher_card.active { transform :…" at bounding box center [556, 773] width 543 height 1342
click at [350, 41] on div "global.js" at bounding box center [366, 47] width 35 height 12
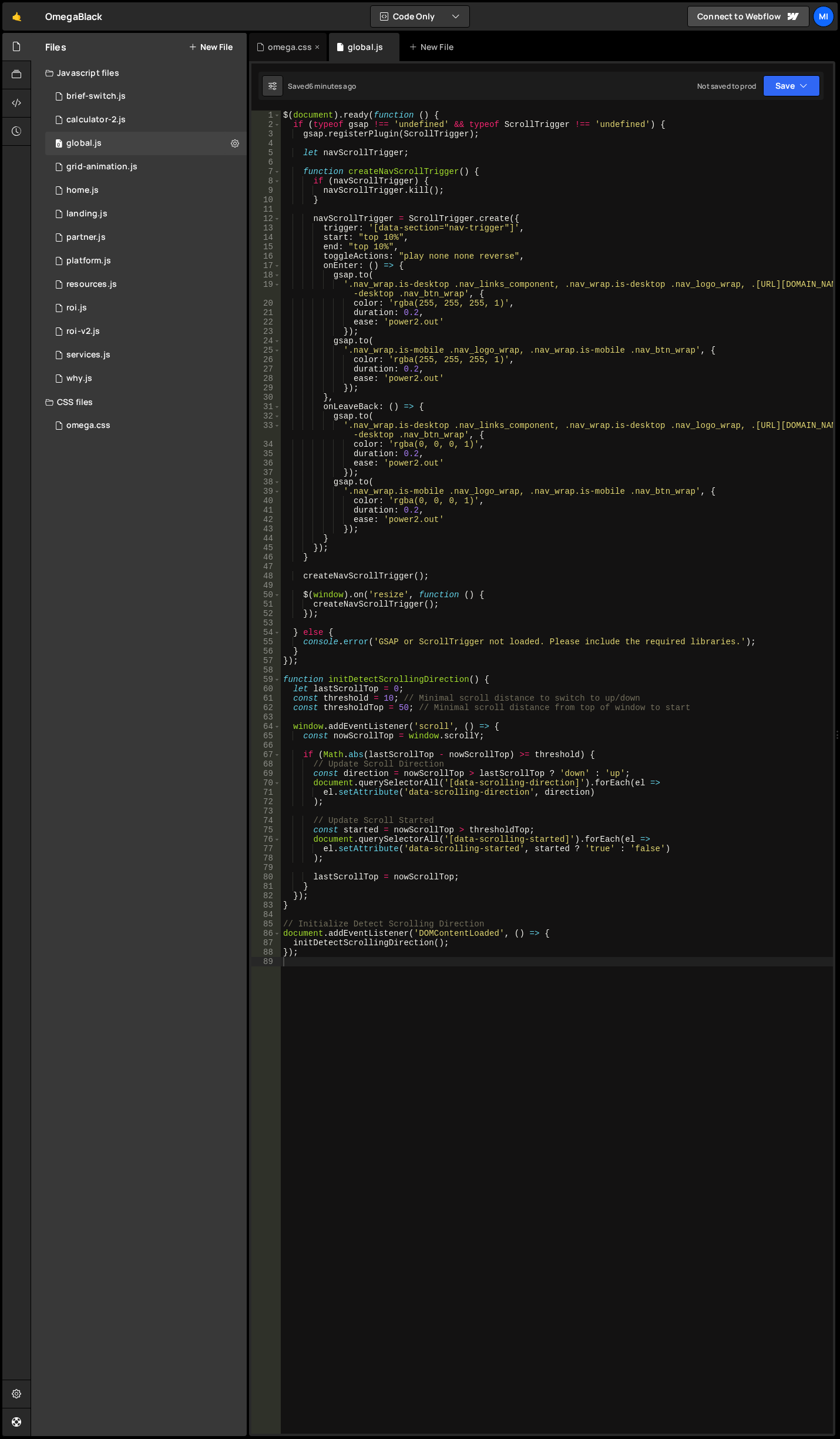
click at [281, 49] on div "omega.css" at bounding box center [290, 47] width 44 height 12
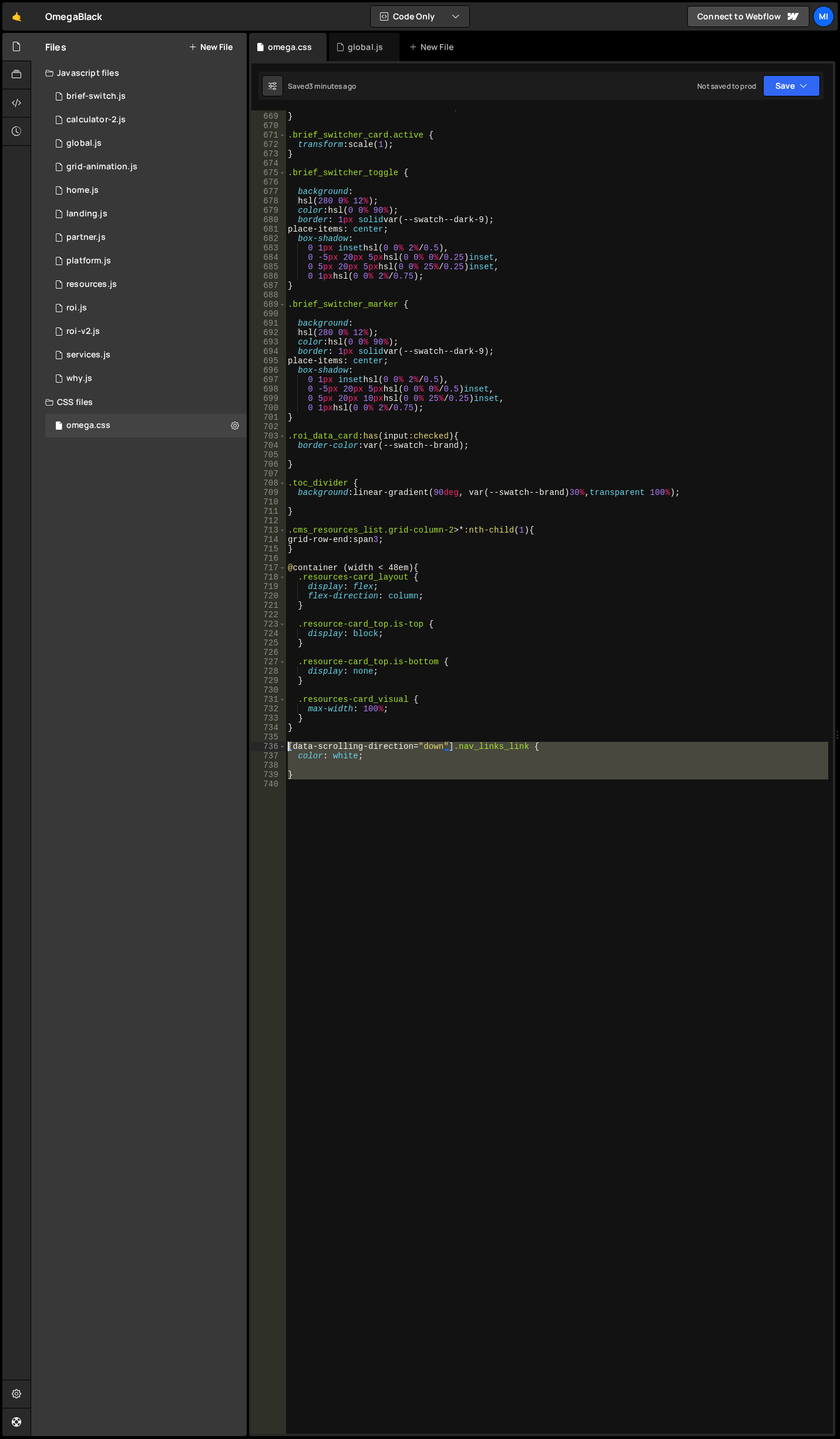
drag, startPoint x: 324, startPoint y: 791, endPoint x: 258, endPoint y: 747, distance: 79.3
click at [258, 747] on div "668 669 670 671 672 673 674 675 676 677 678 679 680 681 682 683 684 685 686 687…" at bounding box center [542, 772] width 582 height 1322
type textarea "[data-scrolling-direction="down"] .nav_links_link { color: white;"
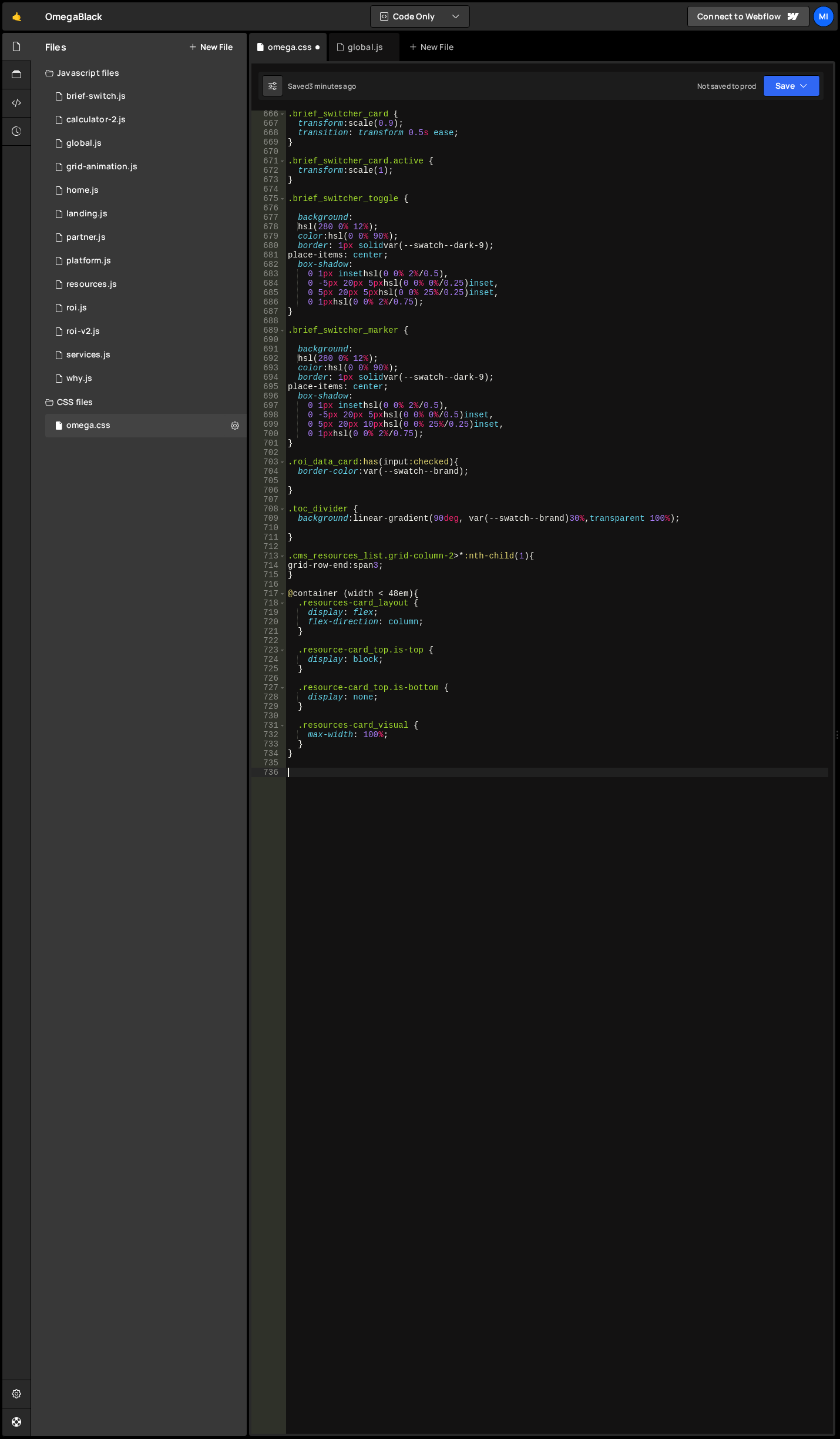
scroll to position [6330, 0]
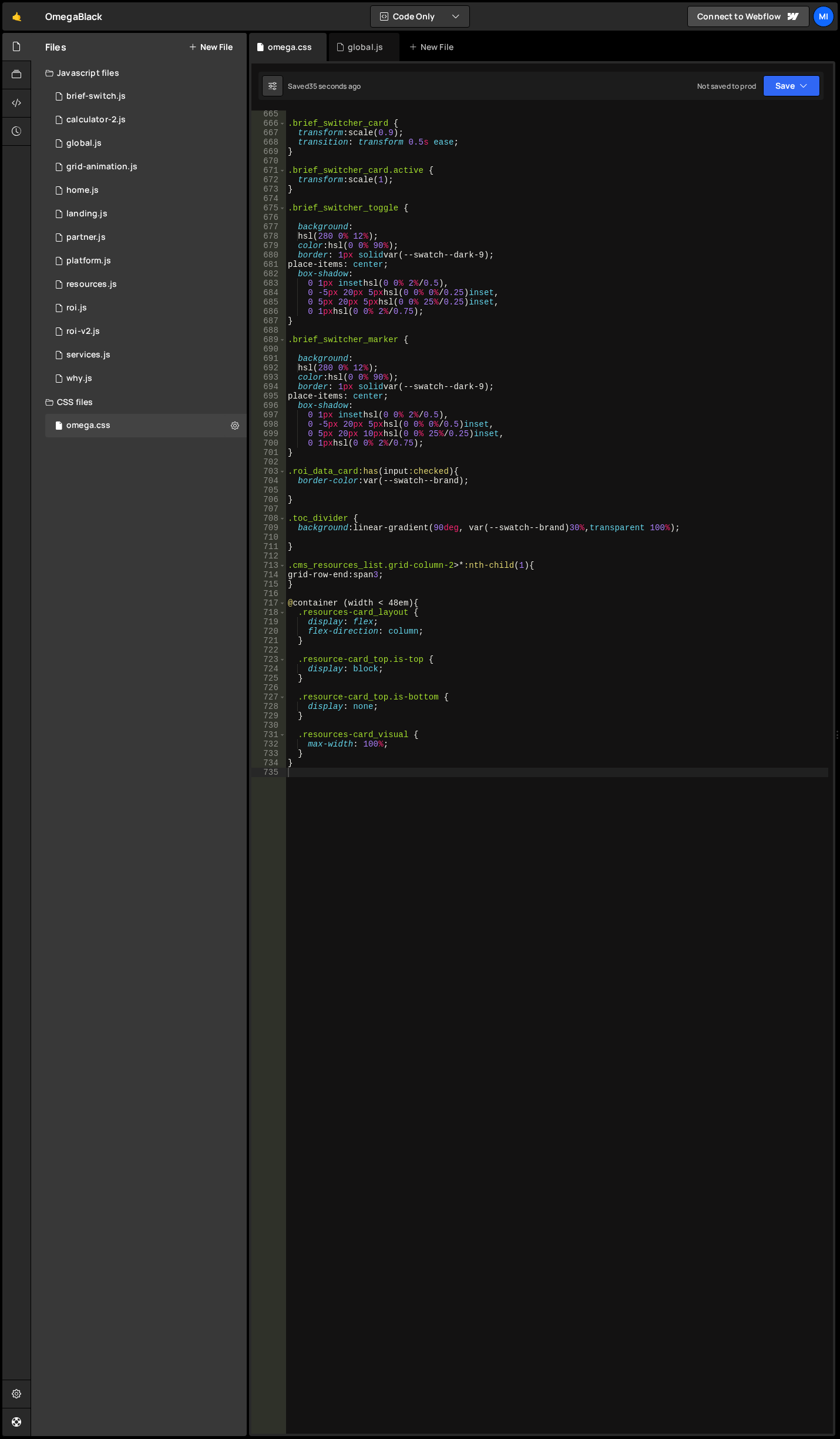
click at [422, 473] on div ".brief_switcher_card { transform : scale( 0.9 ) ; transition : transform 0.5 s …" at bounding box center [556, 779] width 543 height 1342
type textarea ".roi_data_card:has(input:checked) {"
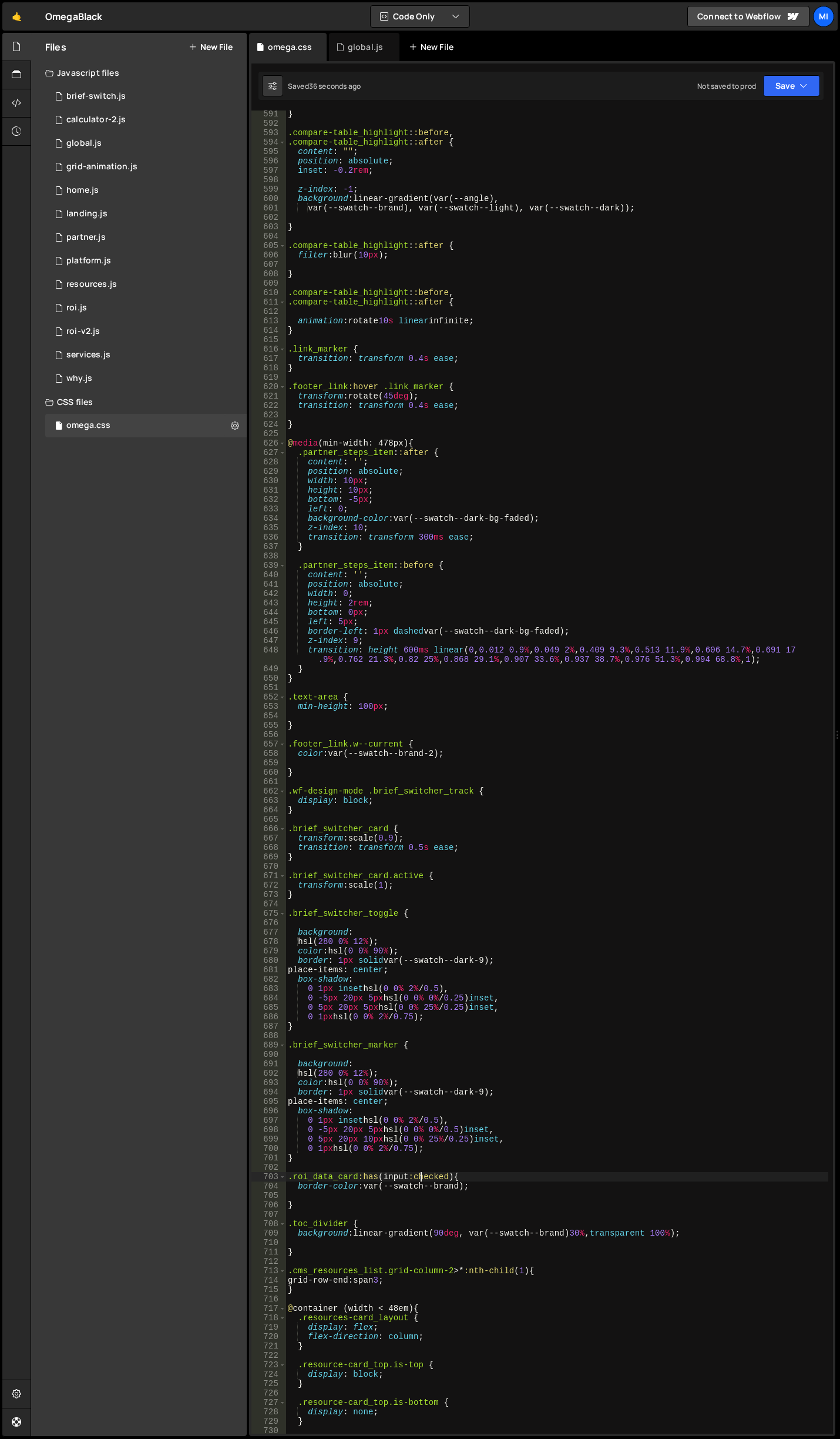
scroll to position [5625, 0]
click at [353, 36] on div "global.js" at bounding box center [365, 46] width 71 height 28
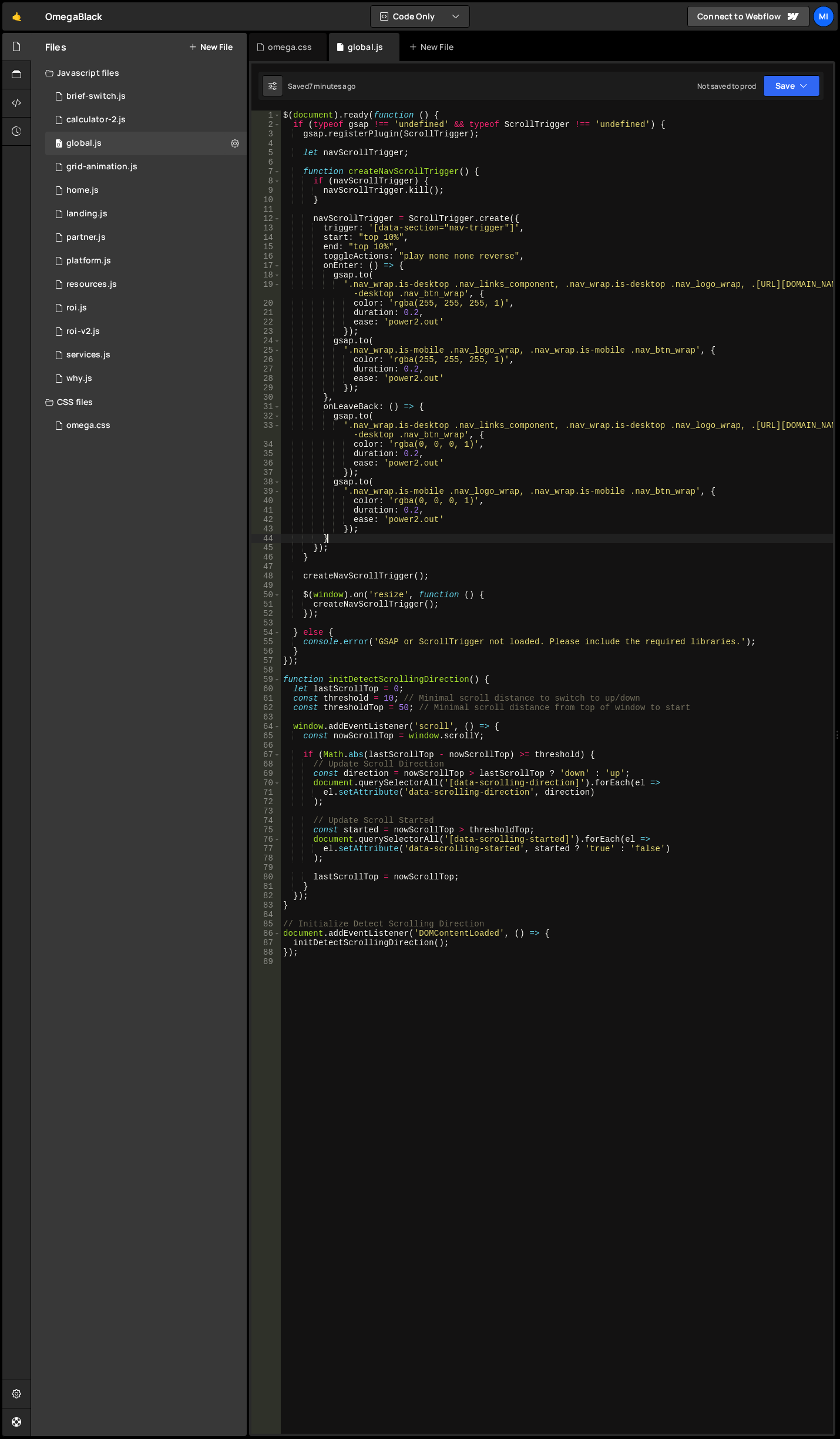
click at [453, 535] on div "$ ( document ) . ready ( function ( ) { if ( typeof gsap !== 'undefined' && typ…" at bounding box center [557, 781] width 552 height 1342
click at [524, 319] on div "$ ( document ) . ready ( function ( ) { if ( typeof gsap !== 'undefined' && typ…" at bounding box center [557, 781] width 552 height 1342
click at [512, 312] on div "$ ( document ) . ready ( function ( ) { if ( typeof gsap !== 'undefined' && typ…" at bounding box center [557, 781] width 552 height 1342
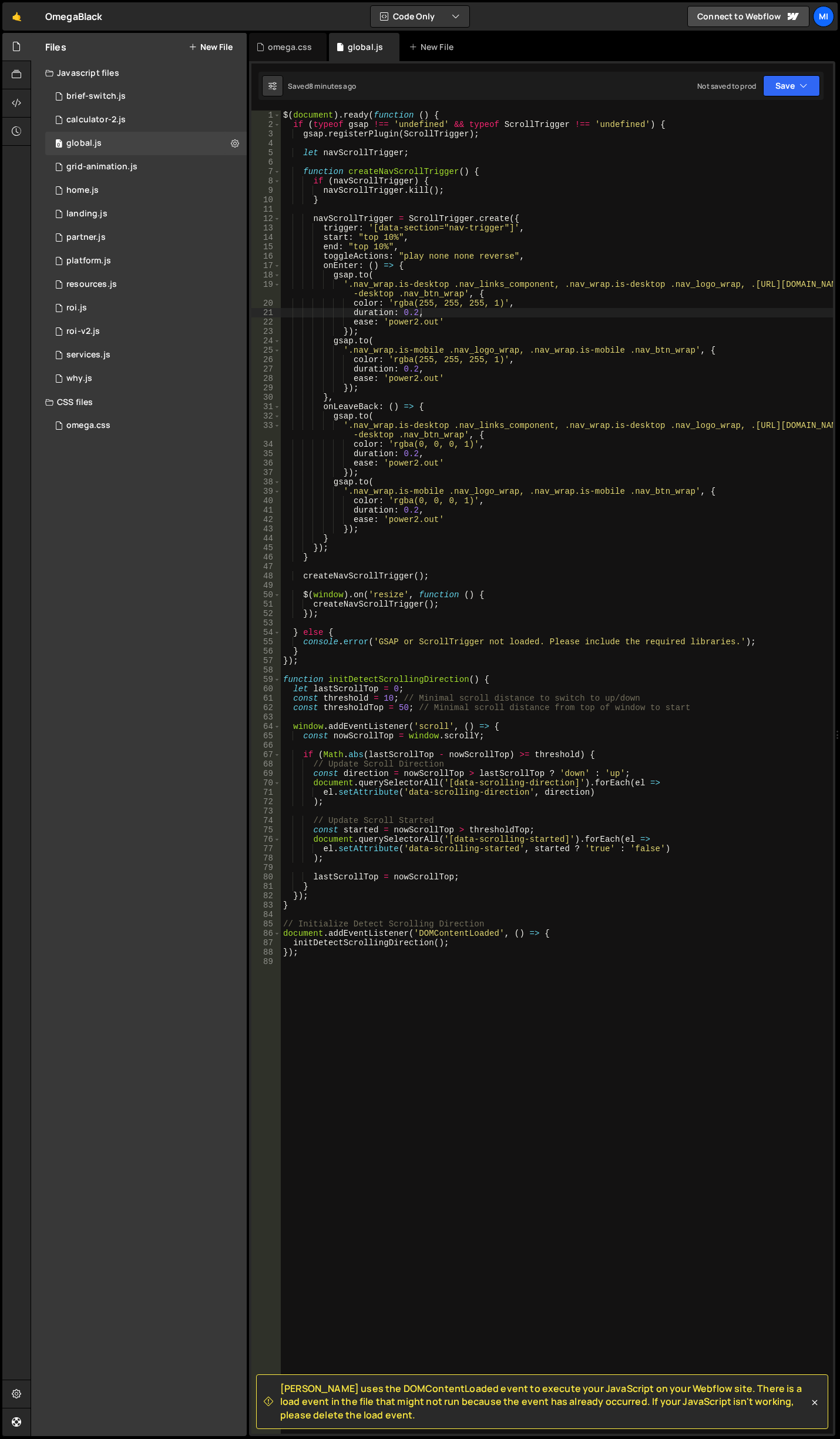
click at [678, 318] on div "$ ( document ) . ready ( function ( ) { if ( typeof gsap !== 'undefined' && typ…" at bounding box center [557, 781] width 552 height 1342
type textarea "ease: 'power2.out'"
click at [298, 59] on div "omega.css" at bounding box center [288, 46] width 78 height 28
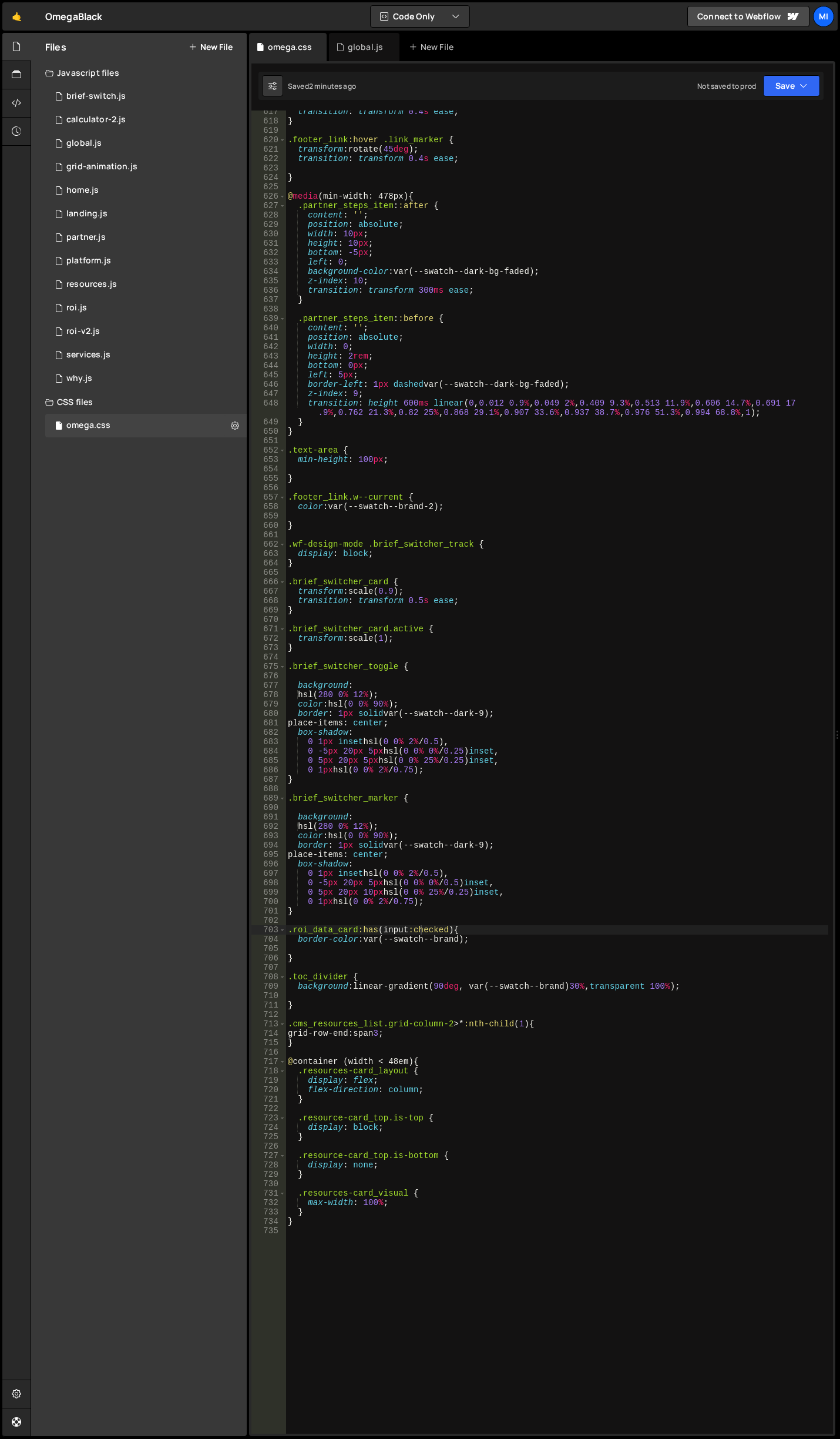
scroll to position [6295, 0]
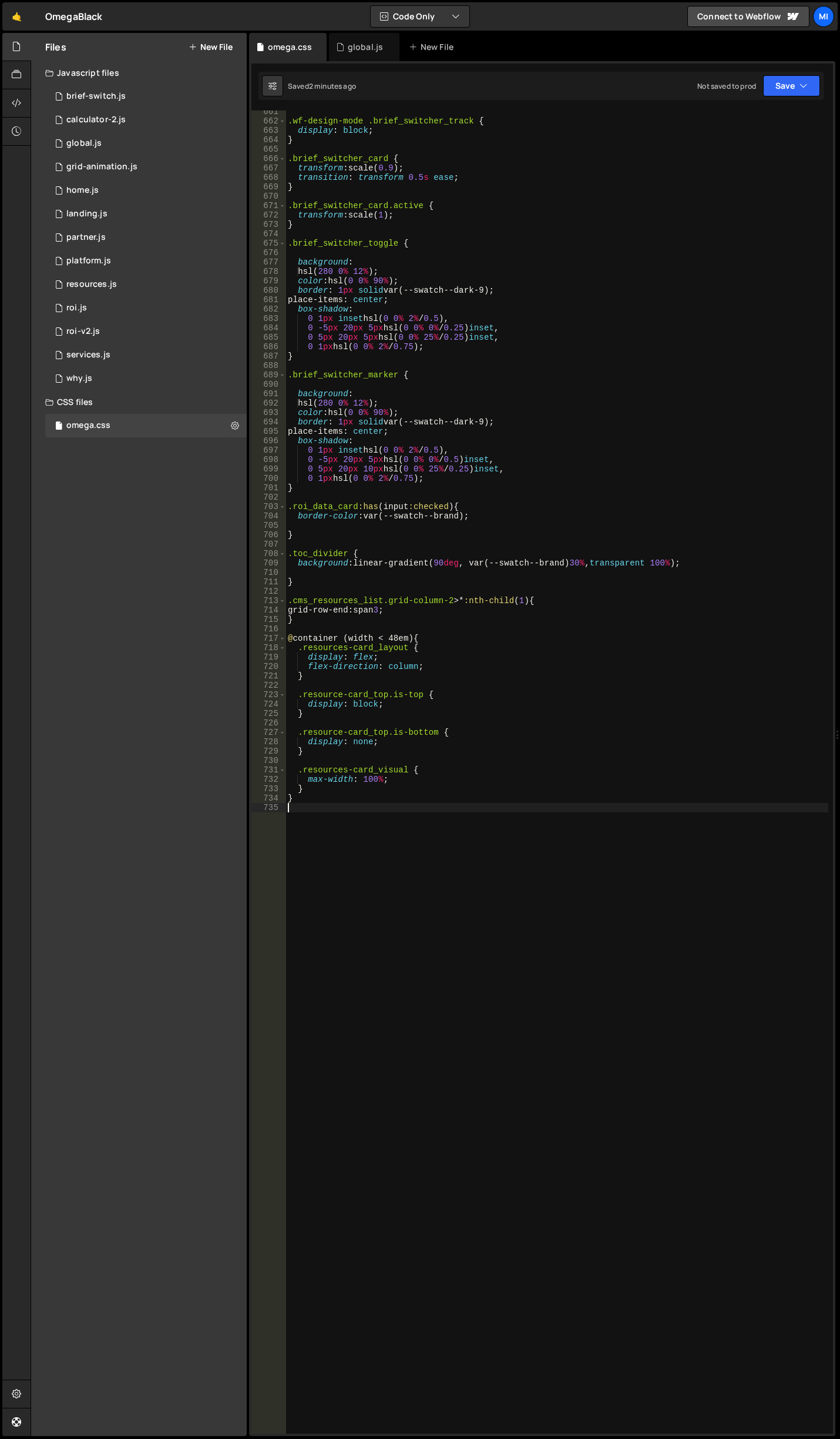
click at [410, 885] on div ".wf-design-mode .brief_switcher_track { display : block ; } .brief_switcher_car…" at bounding box center [556, 778] width 543 height 1342
click at [364, 57] on div "global.js" at bounding box center [365, 46] width 71 height 28
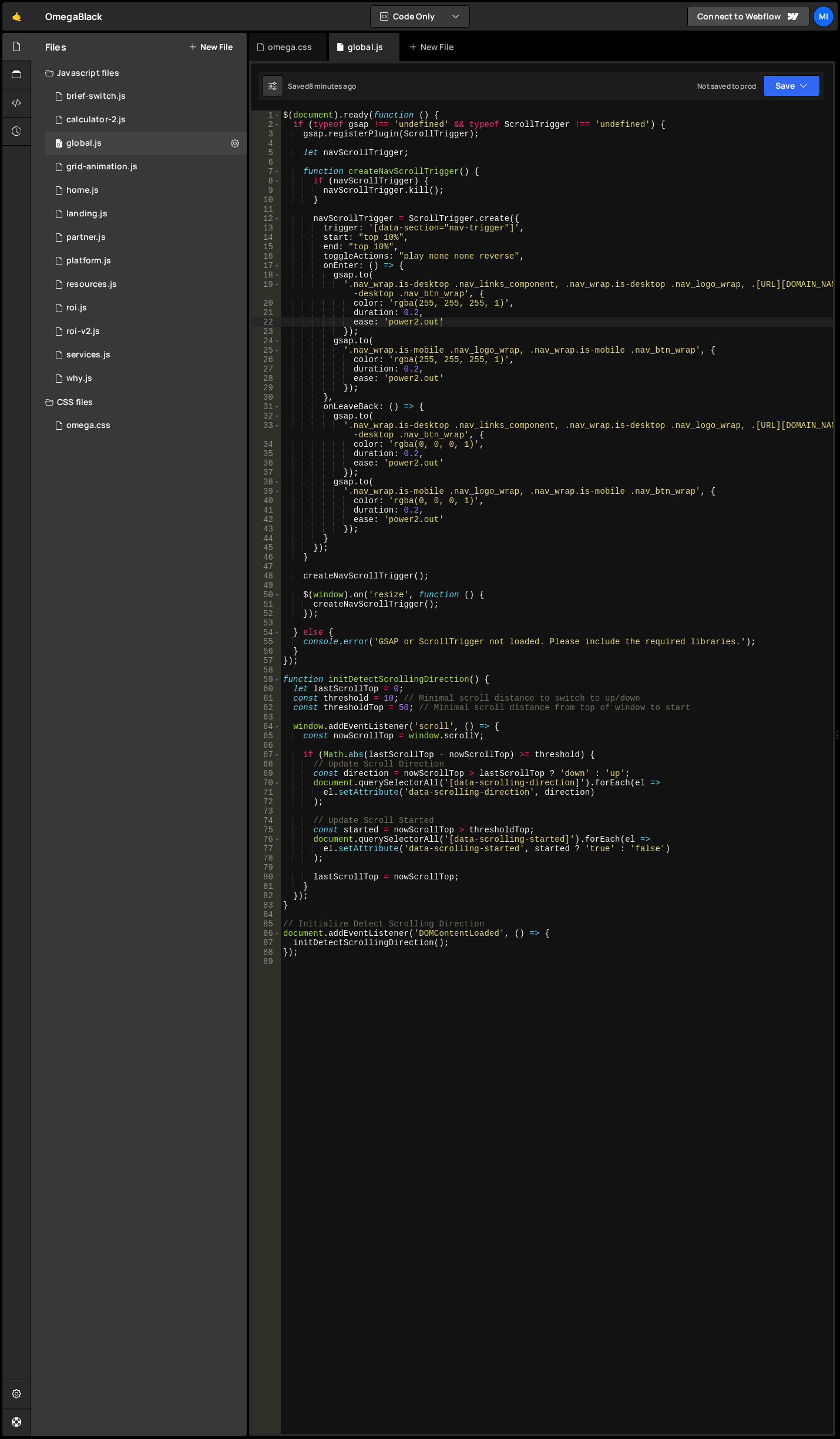
type textarea "'.nav_wrap.is-desktop .nav_links_component, .nav_wrap.is-desktop .nav_logo_wrap…"
click at [527, 424] on div "$ ( document ) . ready ( function ( ) { if ( typeof gsap !== 'undefined' && typ…" at bounding box center [557, 781] width 552 height 1342
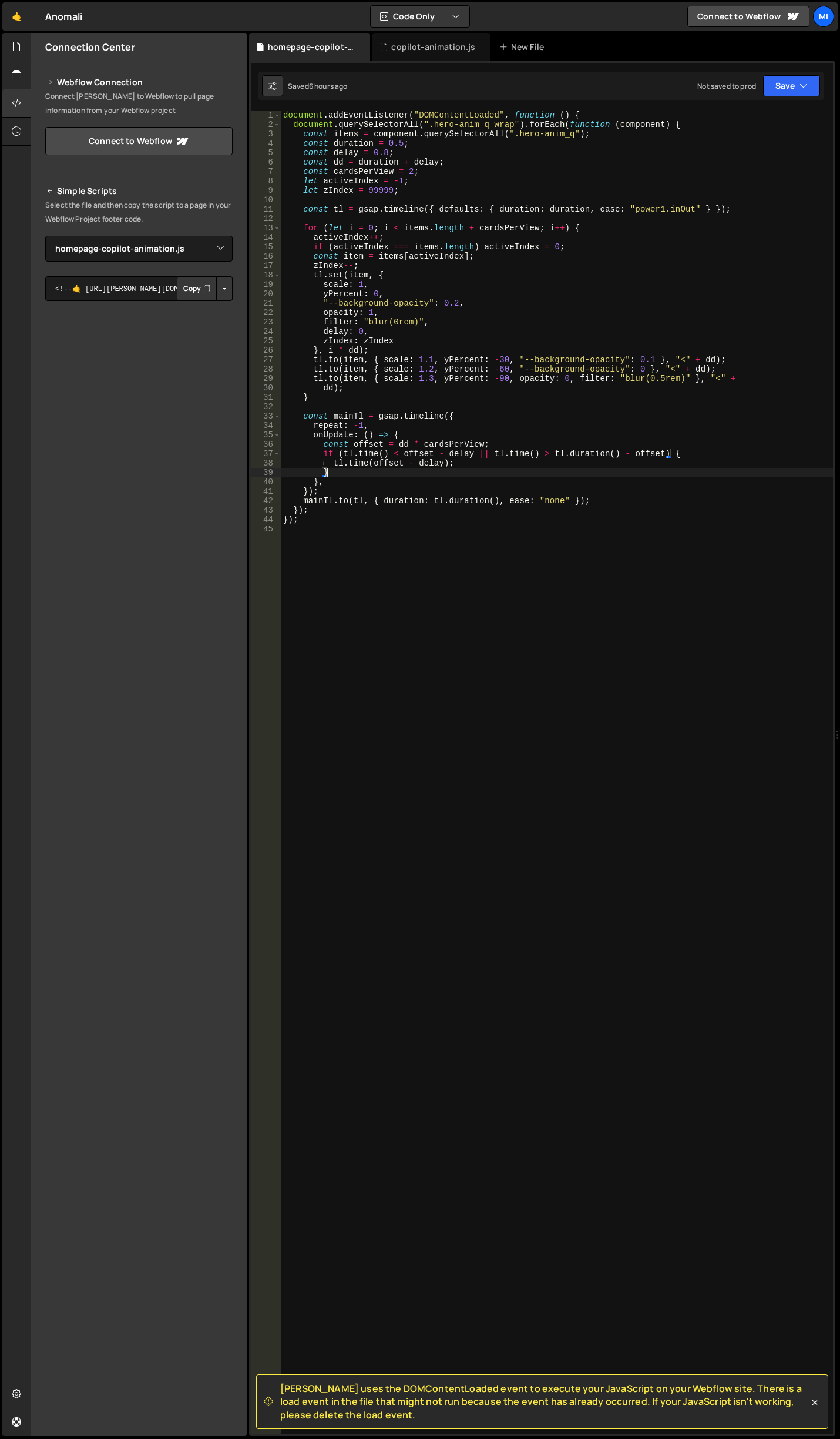
select select "44951"
click at [19, 41] on icon at bounding box center [16, 46] width 9 height 13
